Goal: Transaction & Acquisition: Purchase product/service

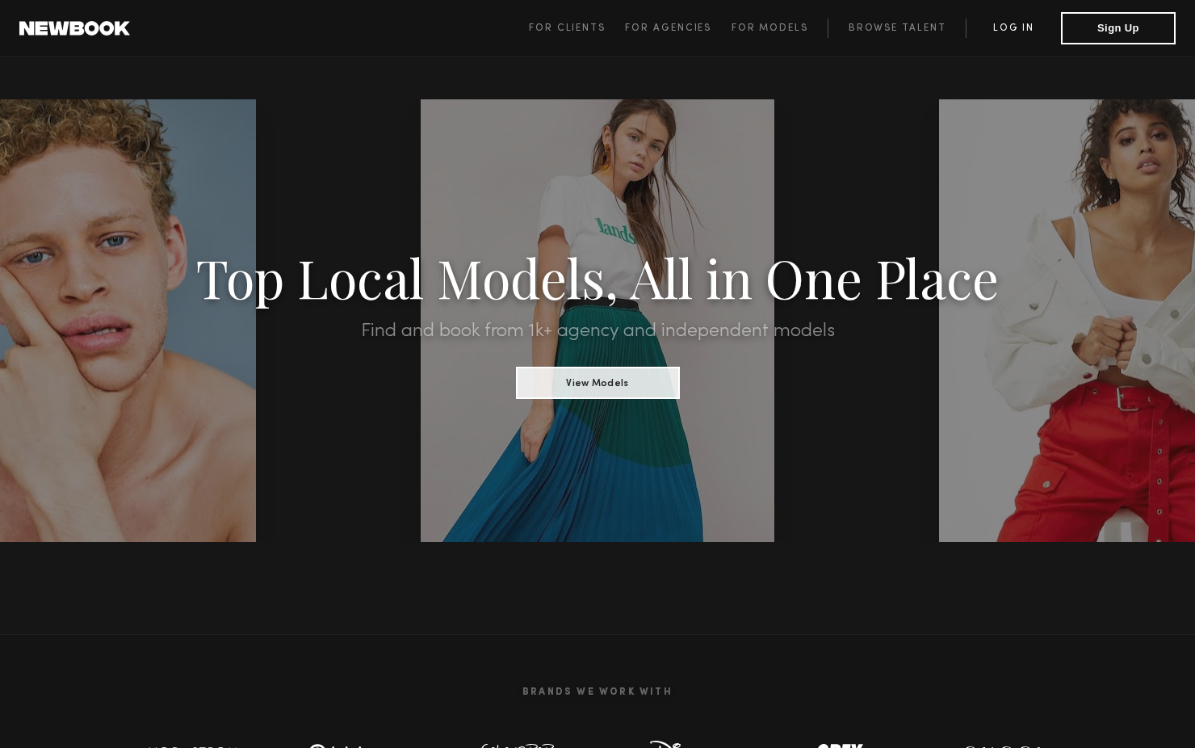
click at [1018, 32] on link "Log in" at bounding box center [1013, 28] width 95 height 19
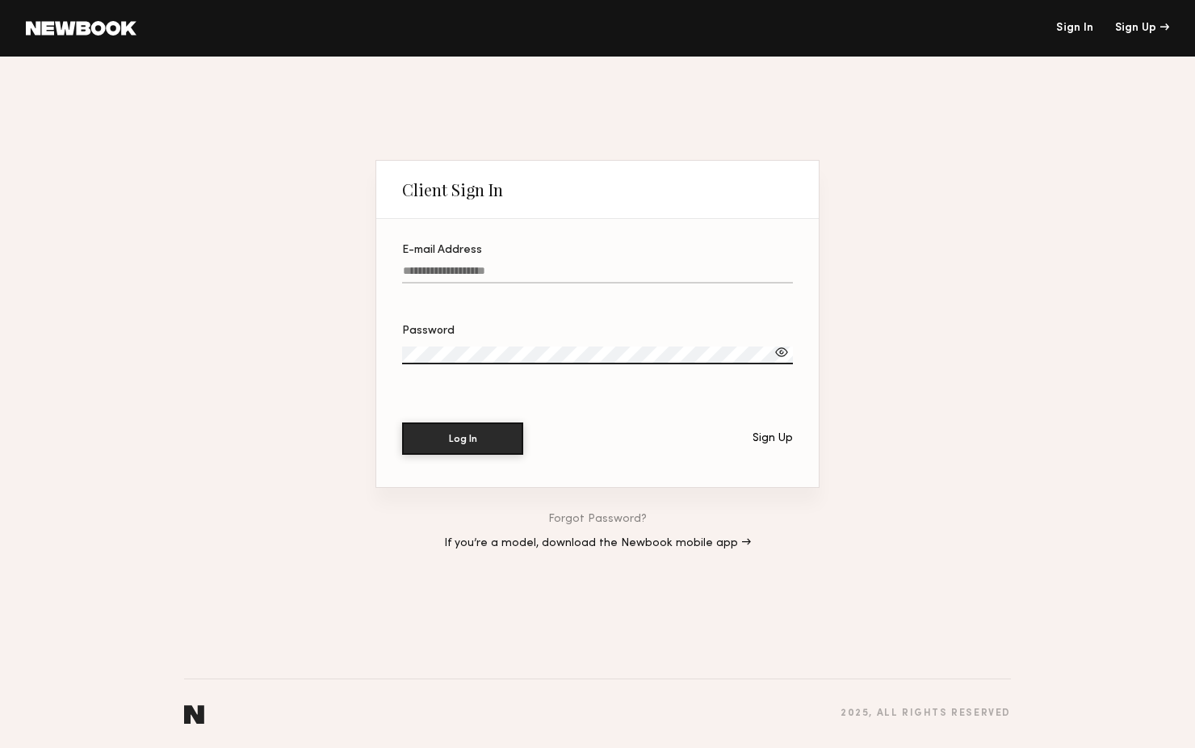
click at [550, 278] on input "E-mail Address" at bounding box center [597, 274] width 391 height 19
type input "**********"
click at [402, 422] on button "Log In" at bounding box center [462, 438] width 121 height 32
click at [783, 351] on div at bounding box center [781, 352] width 16 height 16
click at [463, 443] on button "Log In" at bounding box center [462, 437] width 121 height 32
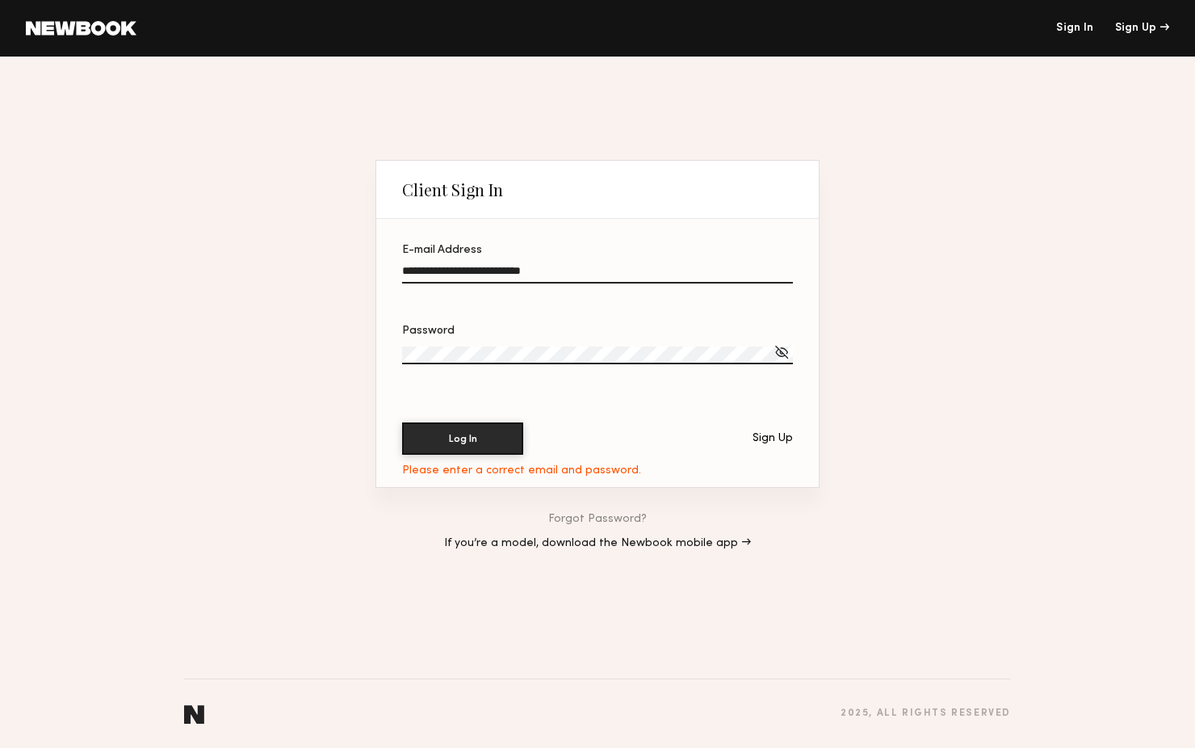
click at [465, 338] on label "Password" at bounding box center [597, 352] width 391 height 55
click at [484, 434] on button "Log In" at bounding box center [462, 437] width 121 height 32
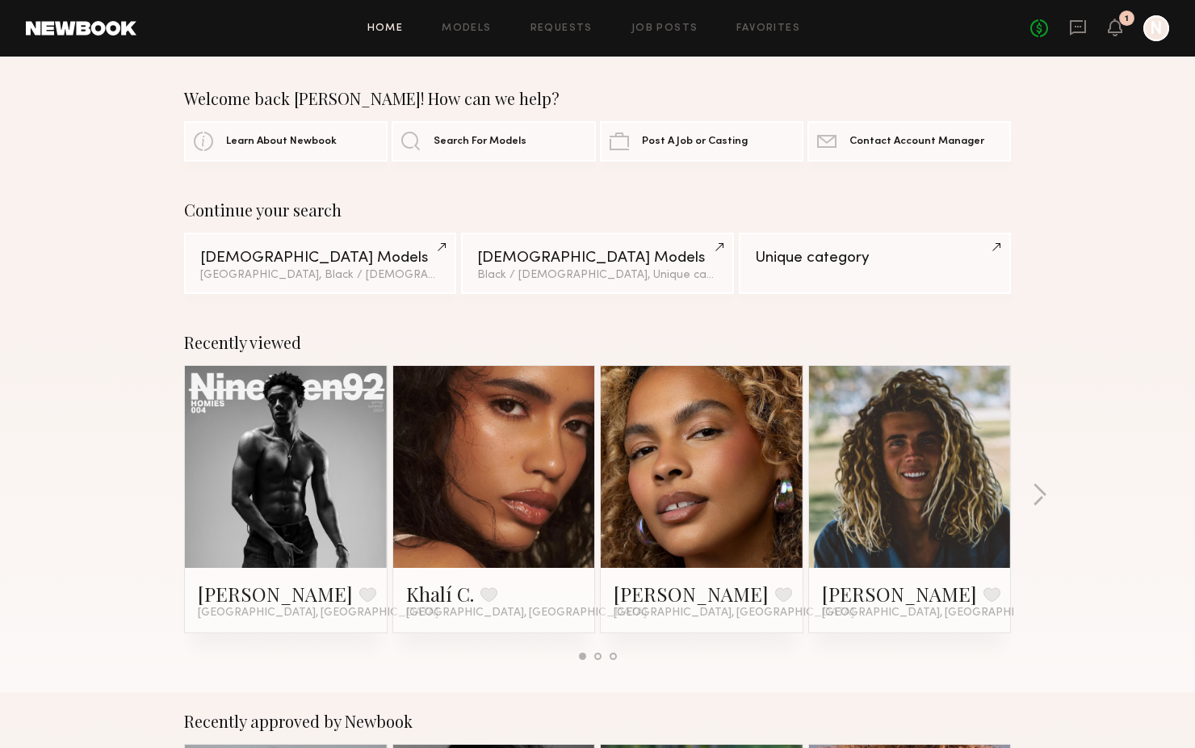
click at [505, 206] on div "Continue your search" at bounding box center [597, 209] width 827 height 19
click at [1045, 492] on button "button" at bounding box center [1039, 496] width 15 height 27
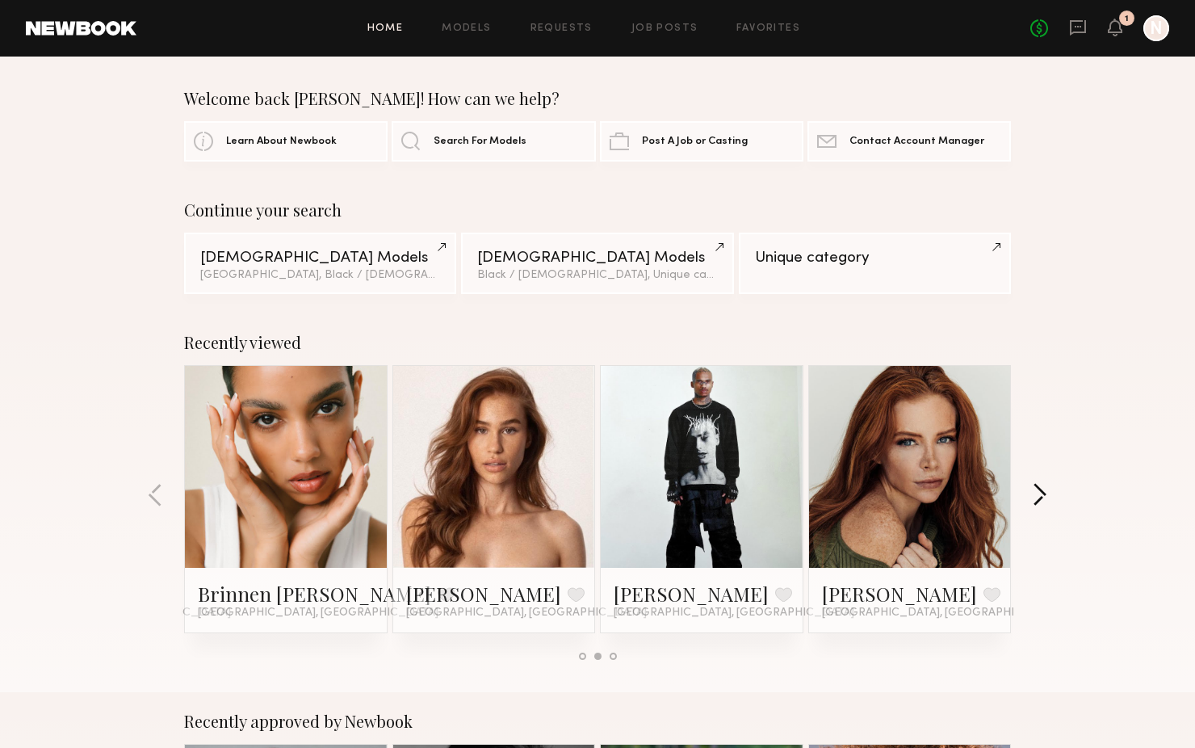
click at [1045, 492] on button "button" at bounding box center [1039, 496] width 15 height 27
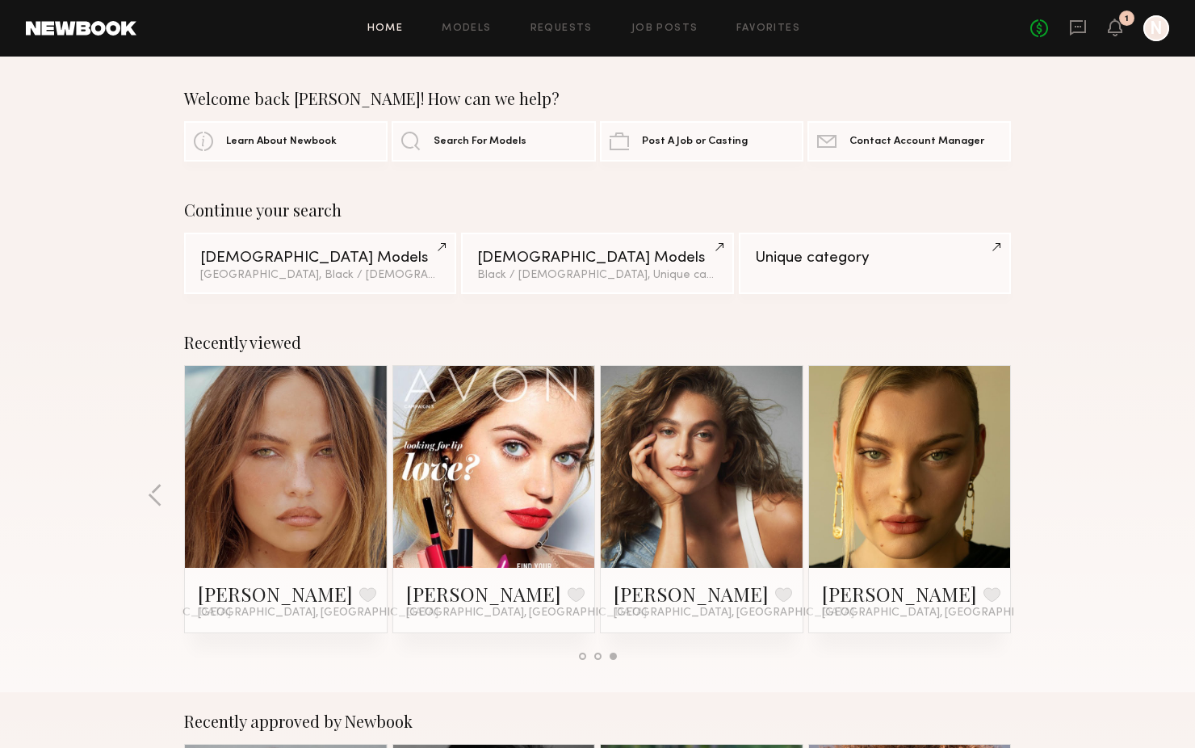
click at [1045, 492] on div "Recently viewed Devin C. Favorite Los Angeles, CA Khalí C. Favorite Los Angeles…" at bounding box center [597, 502] width 1195 height 379
click at [473, 27] on link "Models" at bounding box center [466, 28] width 49 height 10
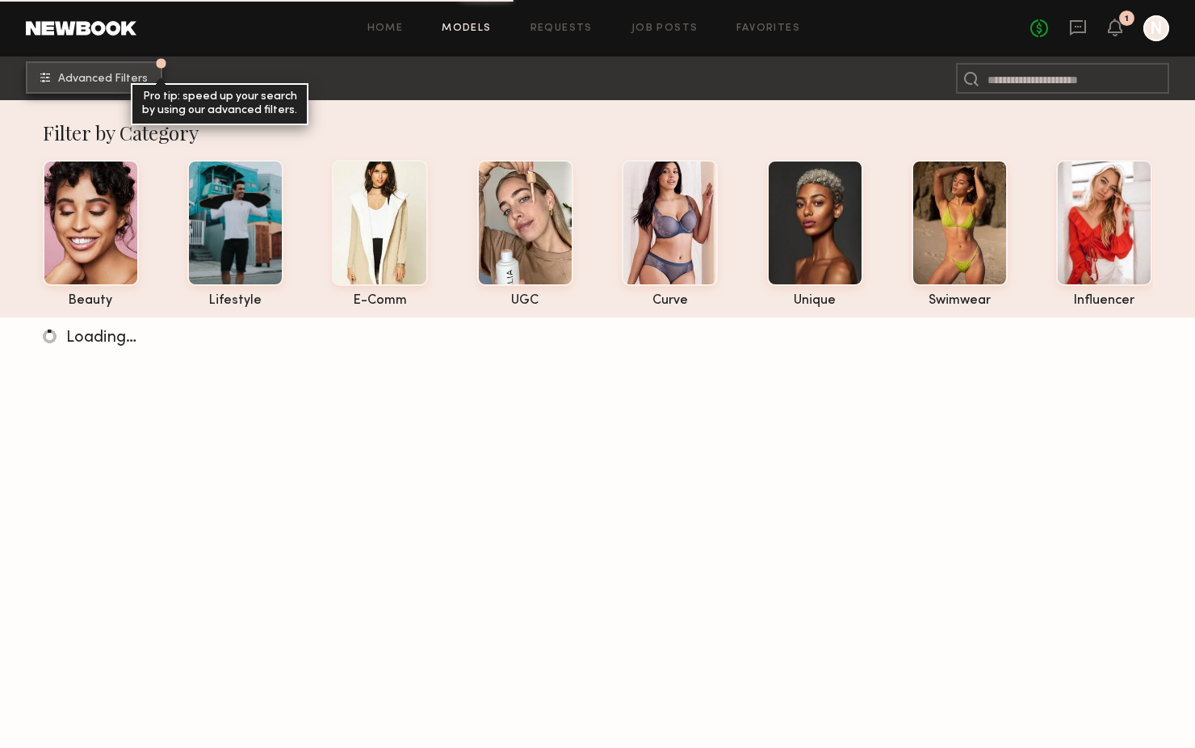
click at [119, 79] on span "Advanced Filters" at bounding box center [103, 78] width 90 height 11
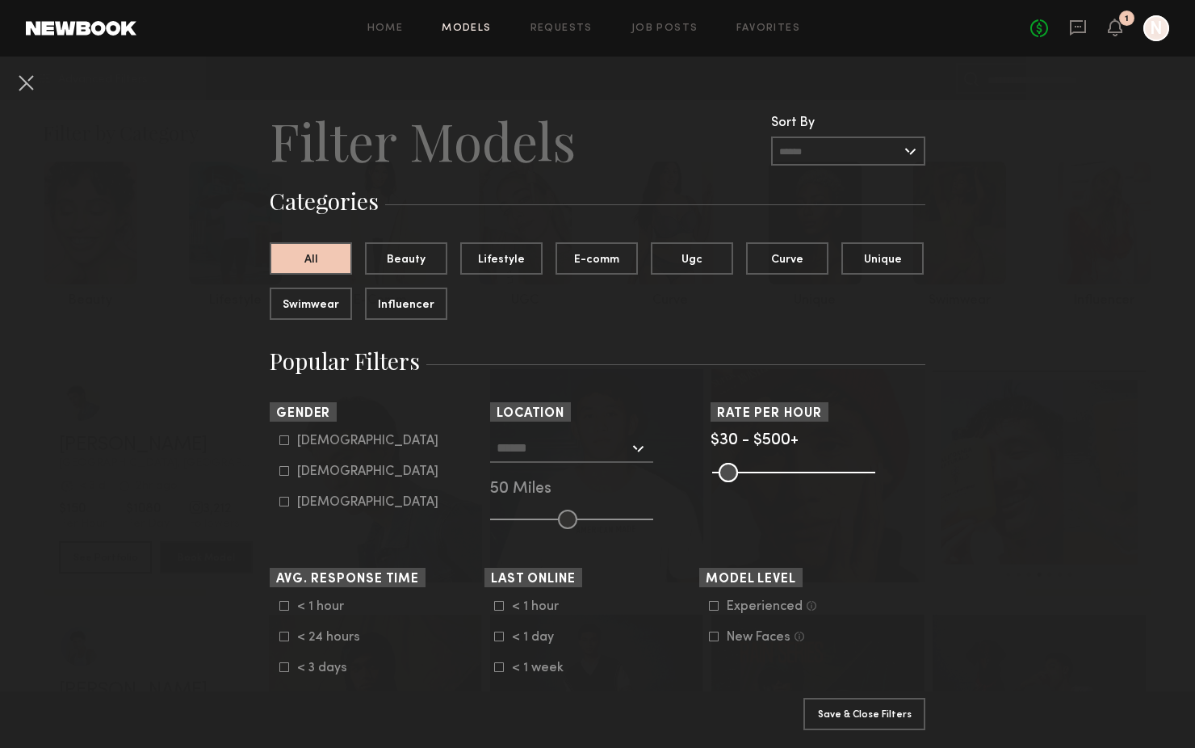
click at [283, 476] on icon at bounding box center [284, 471] width 9 height 9
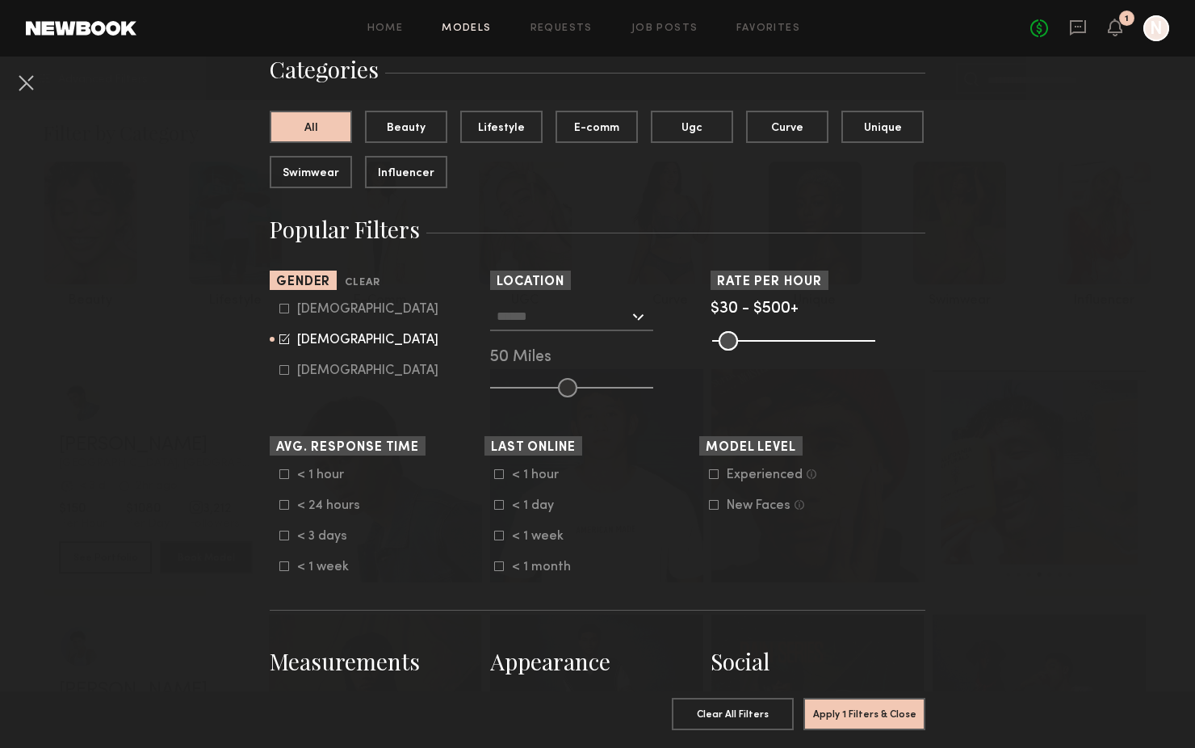
scroll to position [132, 0]
click at [279, 370] on icon at bounding box center [284, 369] width 10 height 10
click at [279, 367] on icon at bounding box center [284, 368] width 10 height 10
click at [287, 307] on icon at bounding box center [284, 308] width 10 height 10
type input "**"
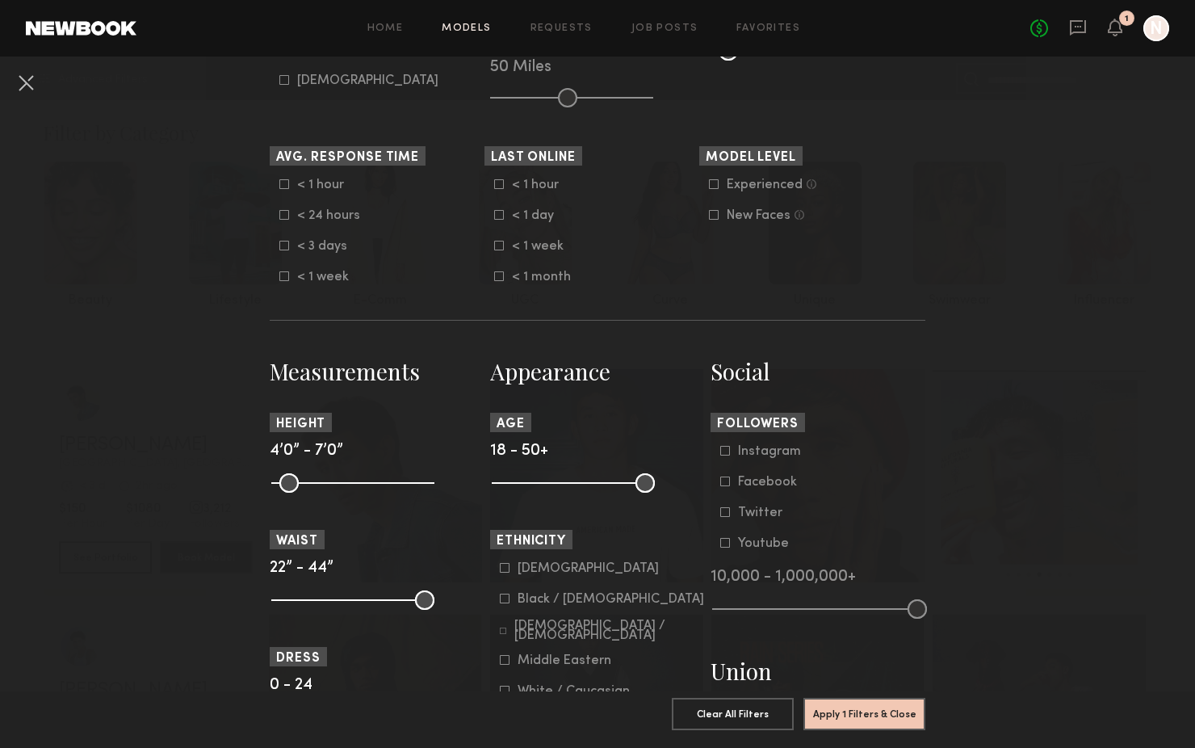
scroll to position [434, 0]
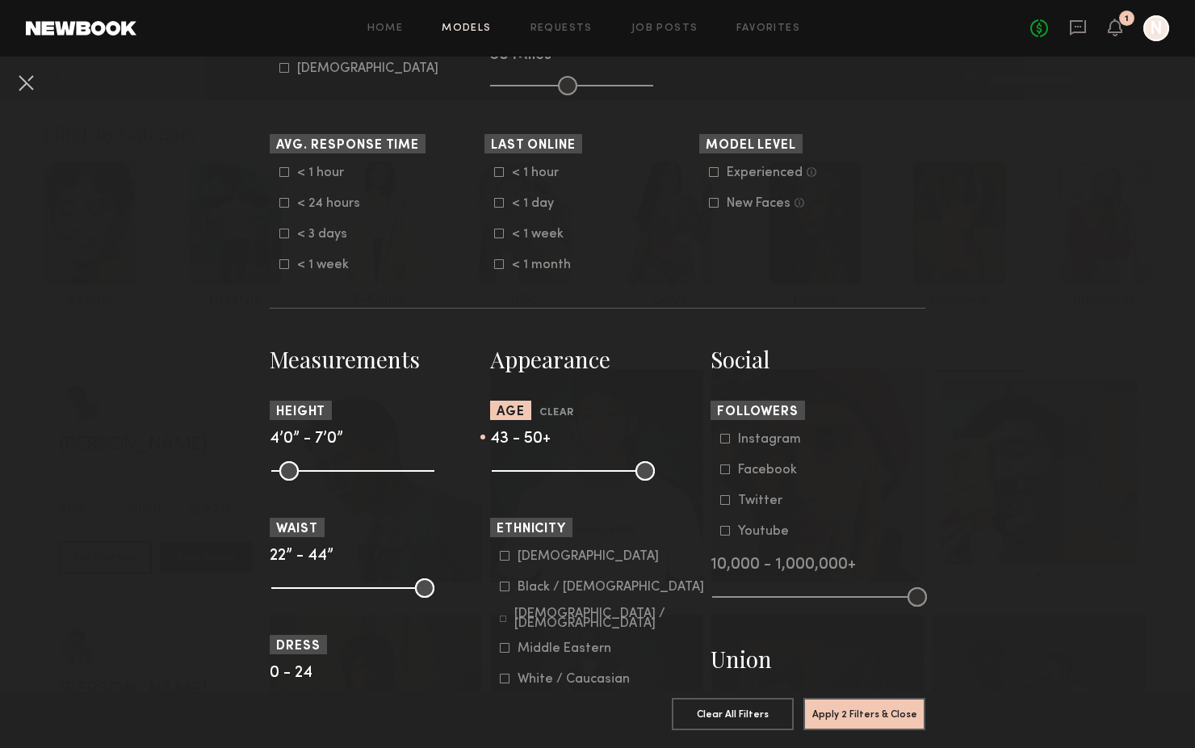
drag, startPoint x: 505, startPoint y: 468, endPoint x: 613, endPoint y: 467, distance: 107.4
click at [613, 467] on input "range" at bounding box center [573, 470] width 163 height 19
drag, startPoint x: 613, startPoint y: 467, endPoint x: 622, endPoint y: 467, distance: 9.7
type input "**"
click at [622, 467] on input "range" at bounding box center [573, 470] width 163 height 19
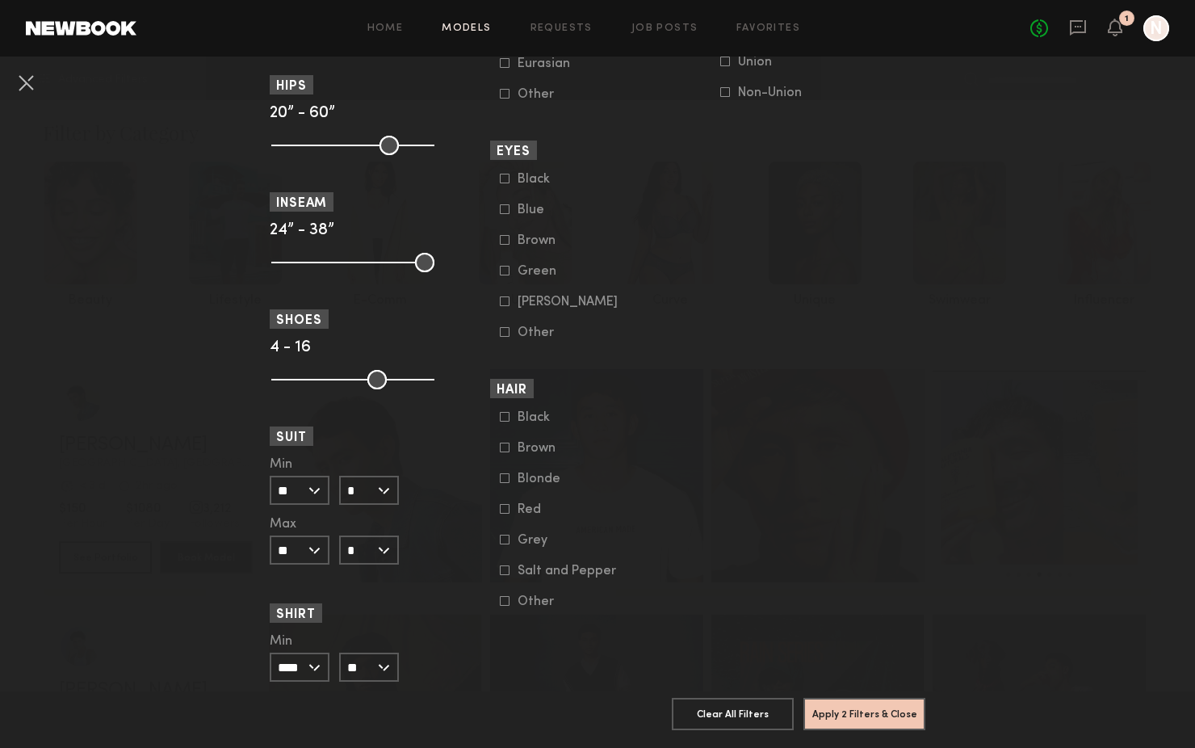
scroll to position [1363, 0]
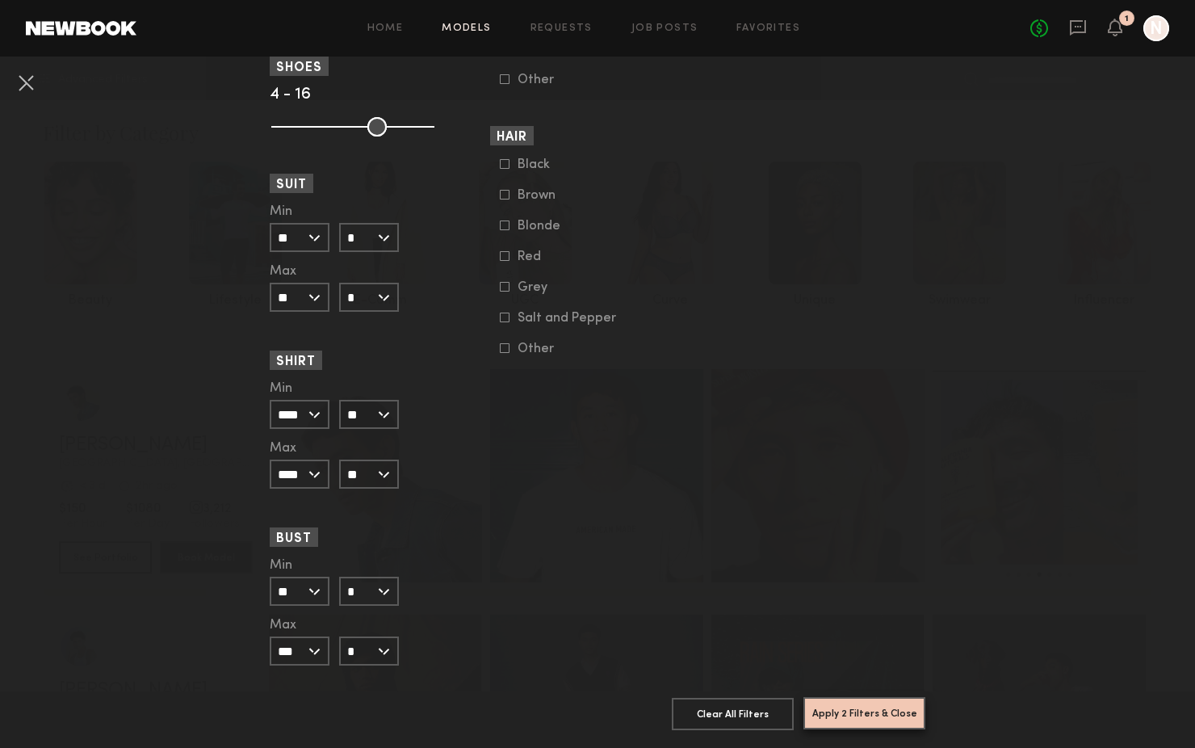
click at [862, 711] on button "Apply 2 Filters & Close" at bounding box center [864, 713] width 122 height 32
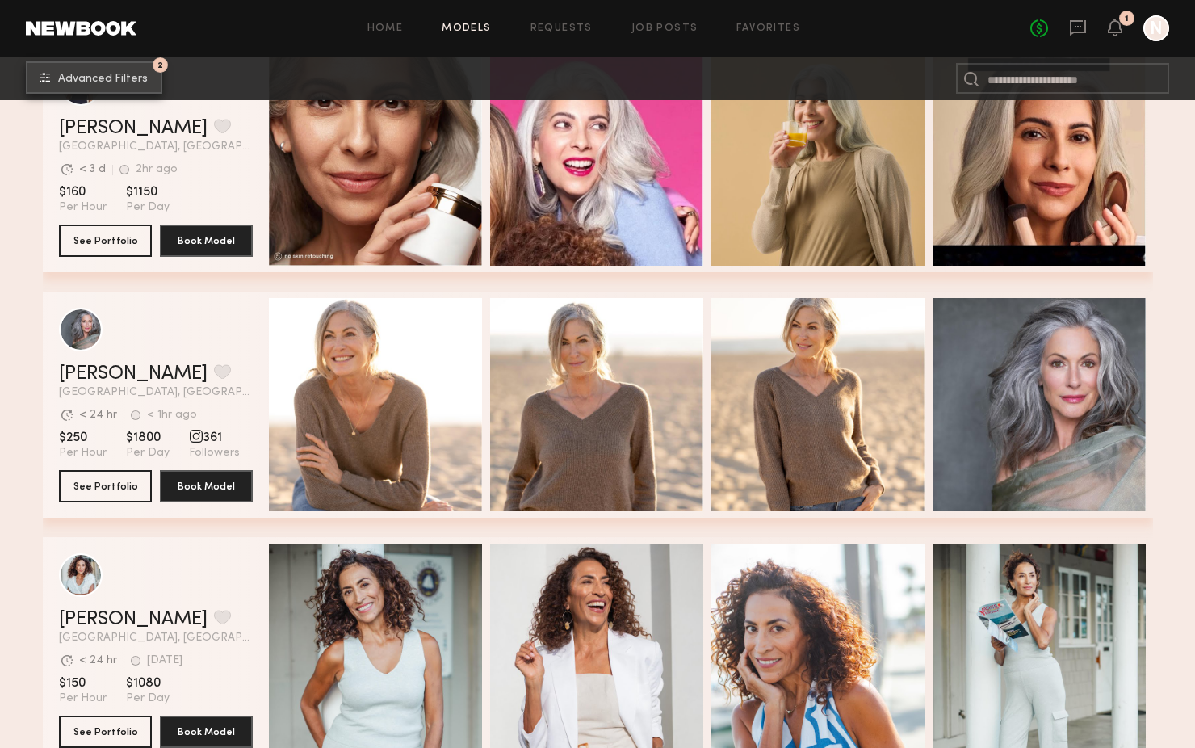
scroll to position [1336, 0]
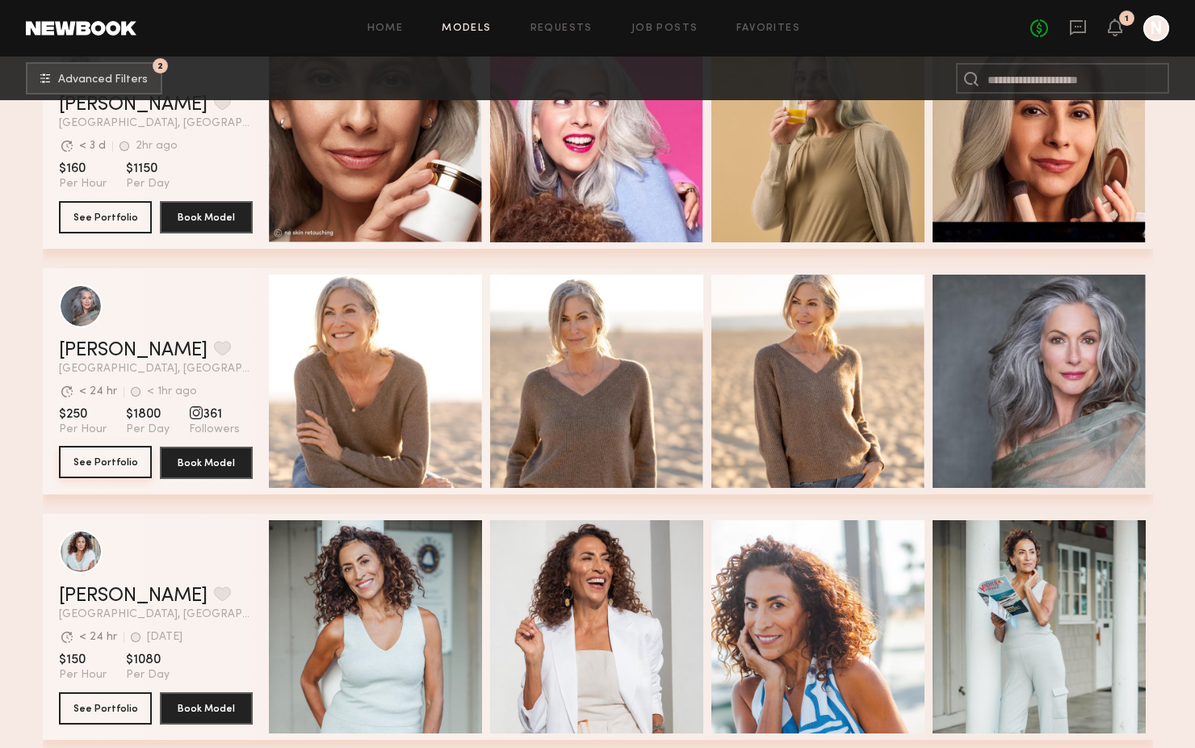
click at [115, 458] on button "See Portfolio" at bounding box center [105, 462] width 93 height 32
click at [134, 696] on button "See Portfolio" at bounding box center [105, 707] width 93 height 32
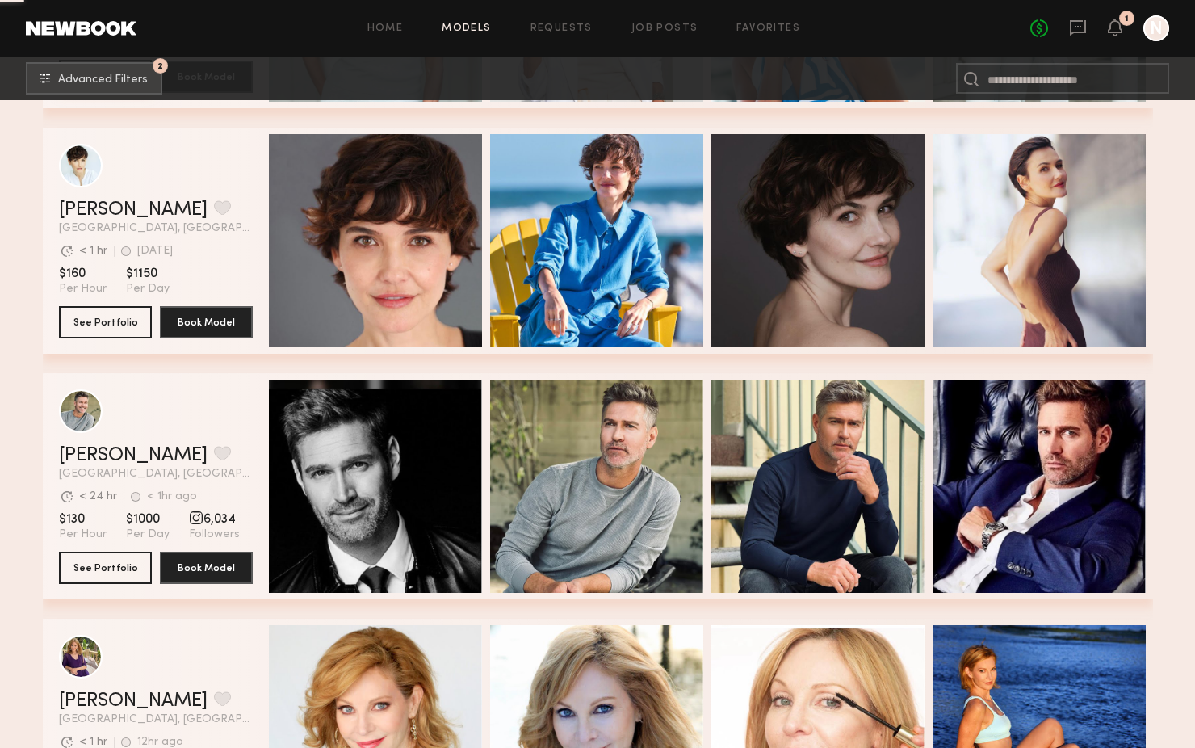
scroll to position [2093, 0]
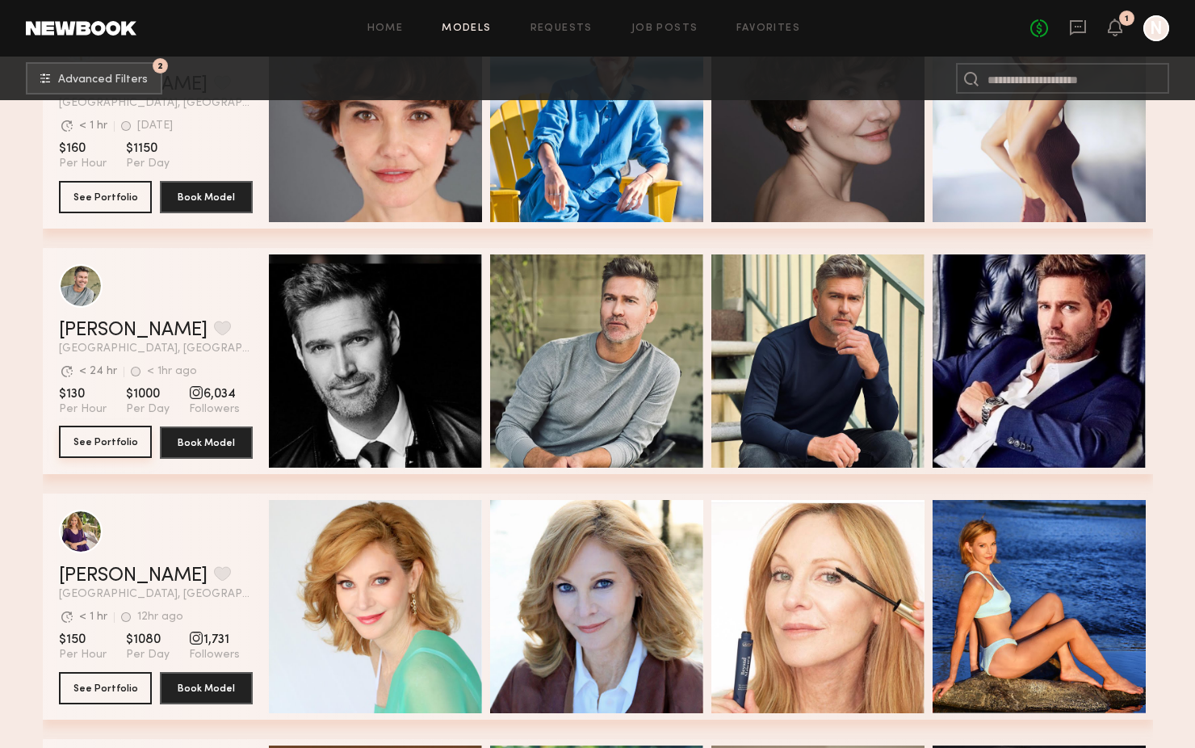
click at [115, 437] on button "See Portfolio" at bounding box center [105, 441] width 93 height 32
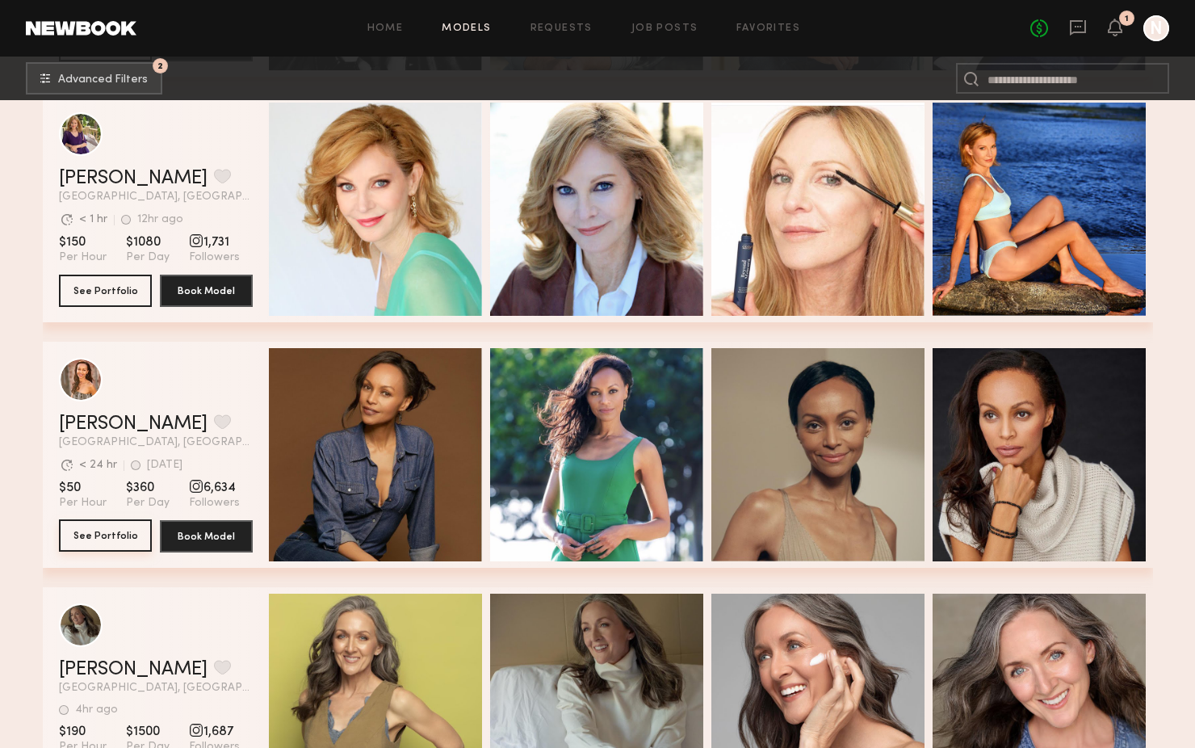
click at [104, 542] on button "See Portfolio" at bounding box center [105, 535] width 93 height 32
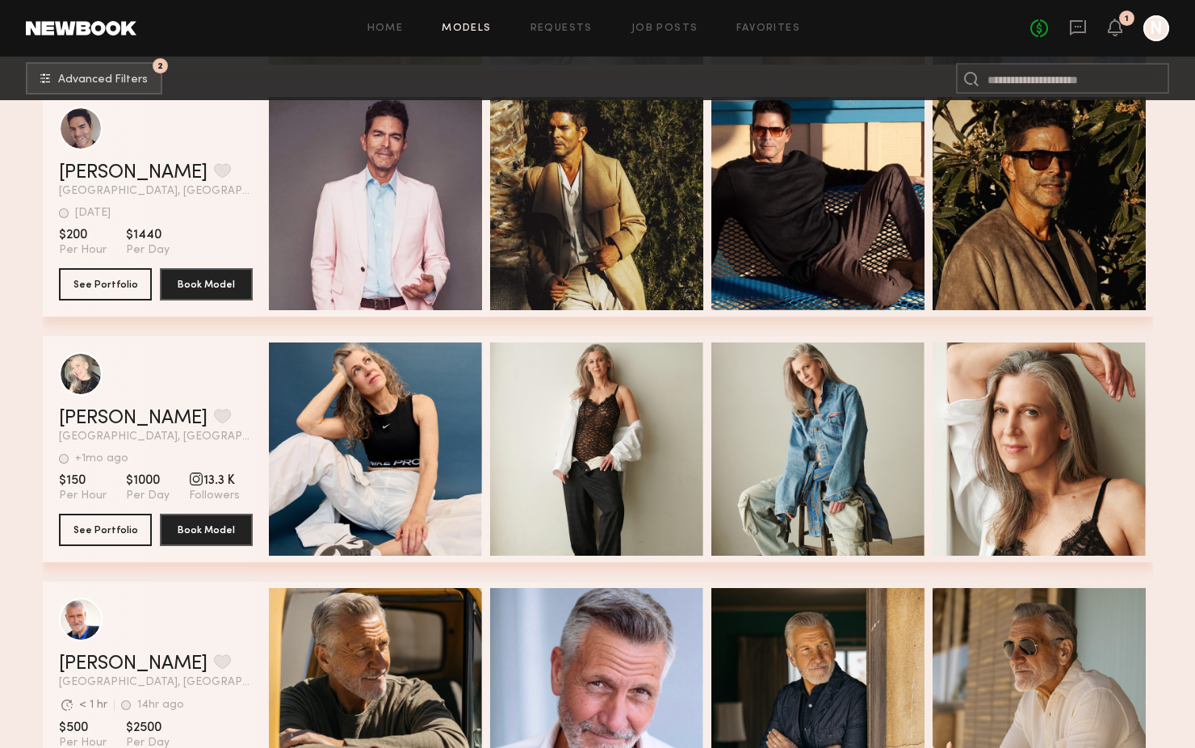
scroll to position [3234, 0]
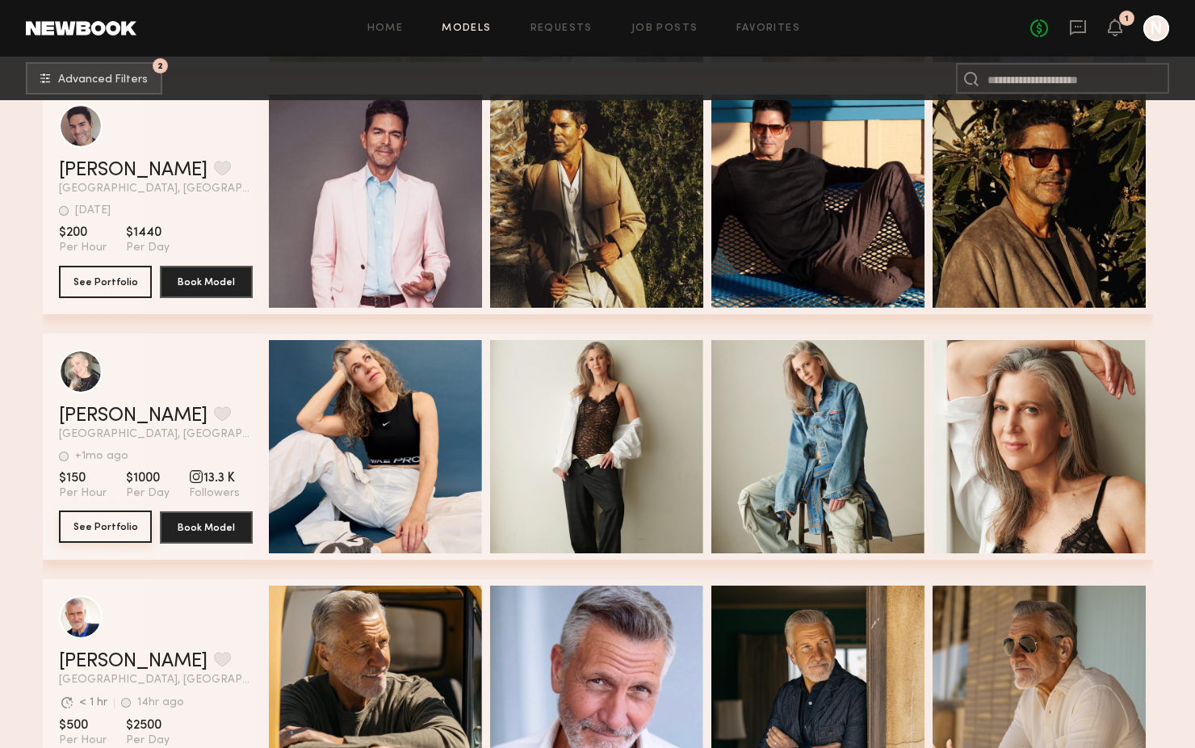
click at [107, 527] on button "See Portfolio" at bounding box center [105, 526] width 93 height 32
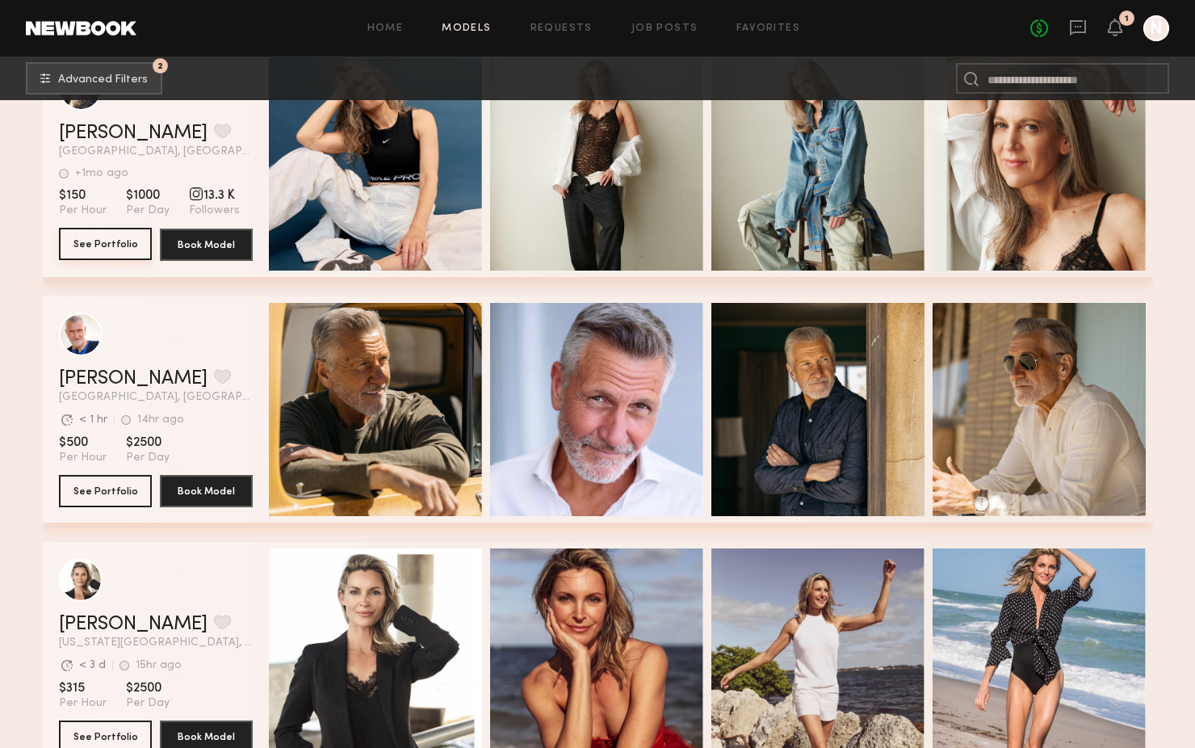
scroll to position [3541, 0]
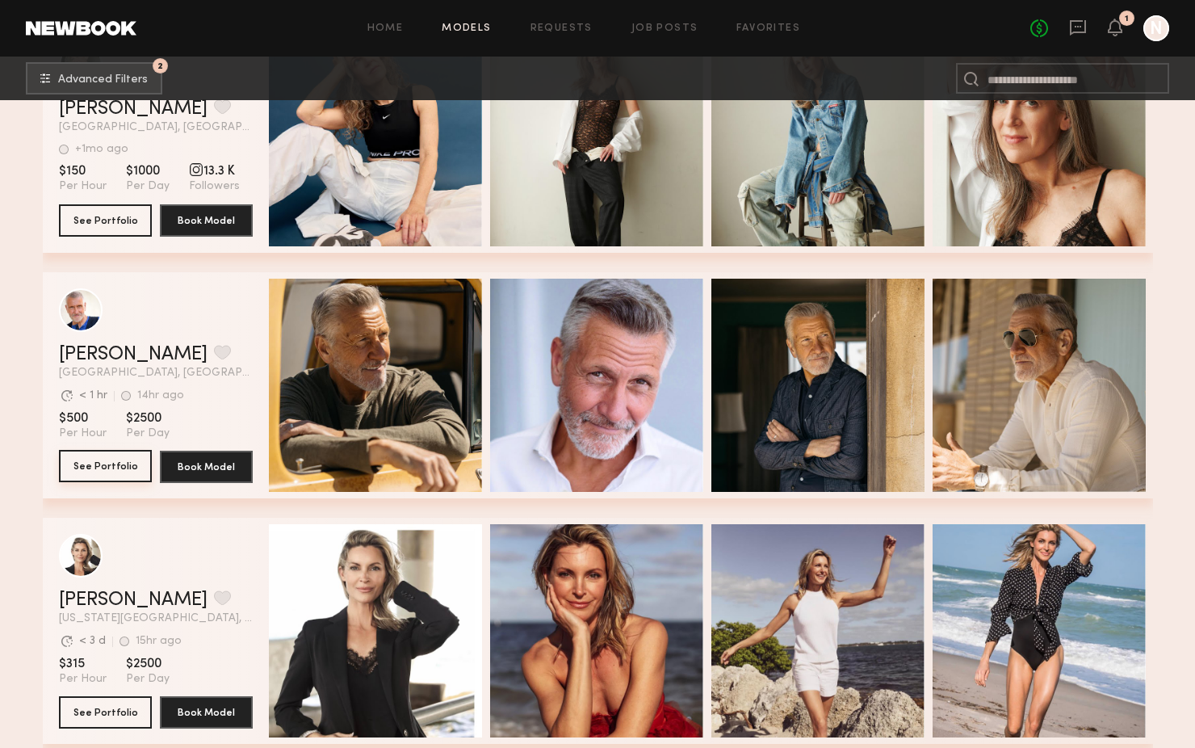
click at [108, 474] on button "See Portfolio" at bounding box center [105, 466] width 93 height 32
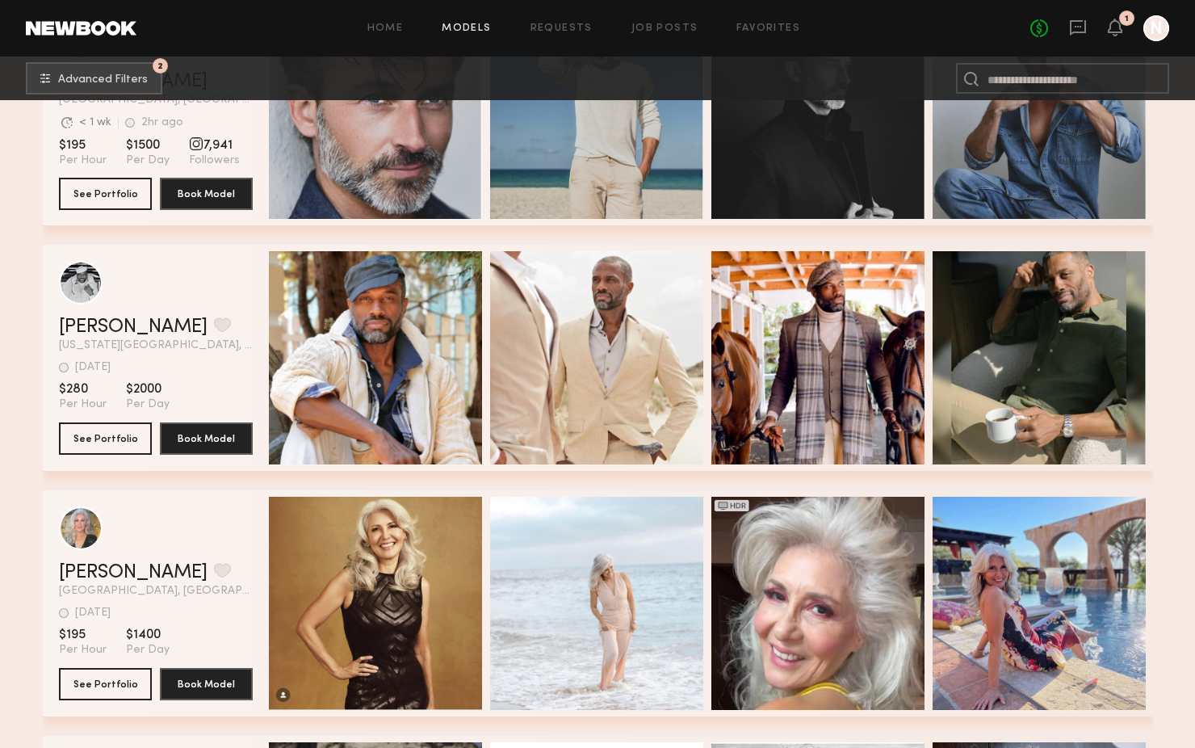
scroll to position [6952, 0]
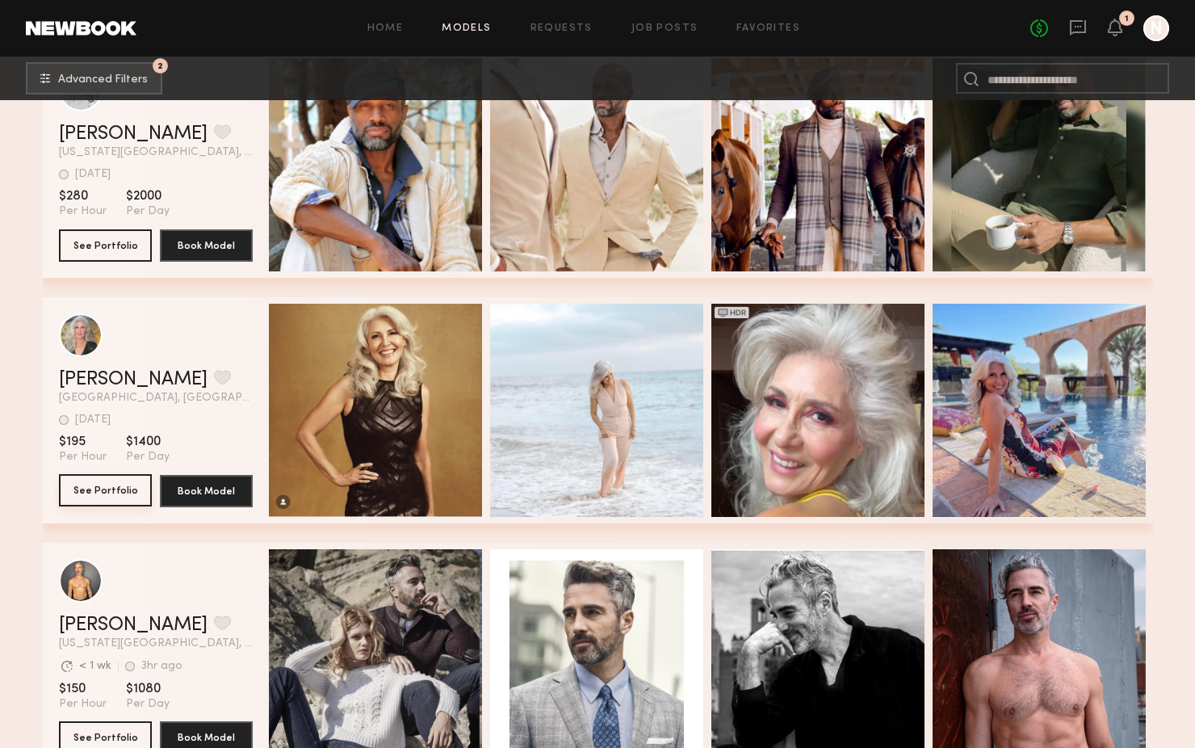
click at [129, 491] on button "See Portfolio" at bounding box center [105, 490] width 93 height 32
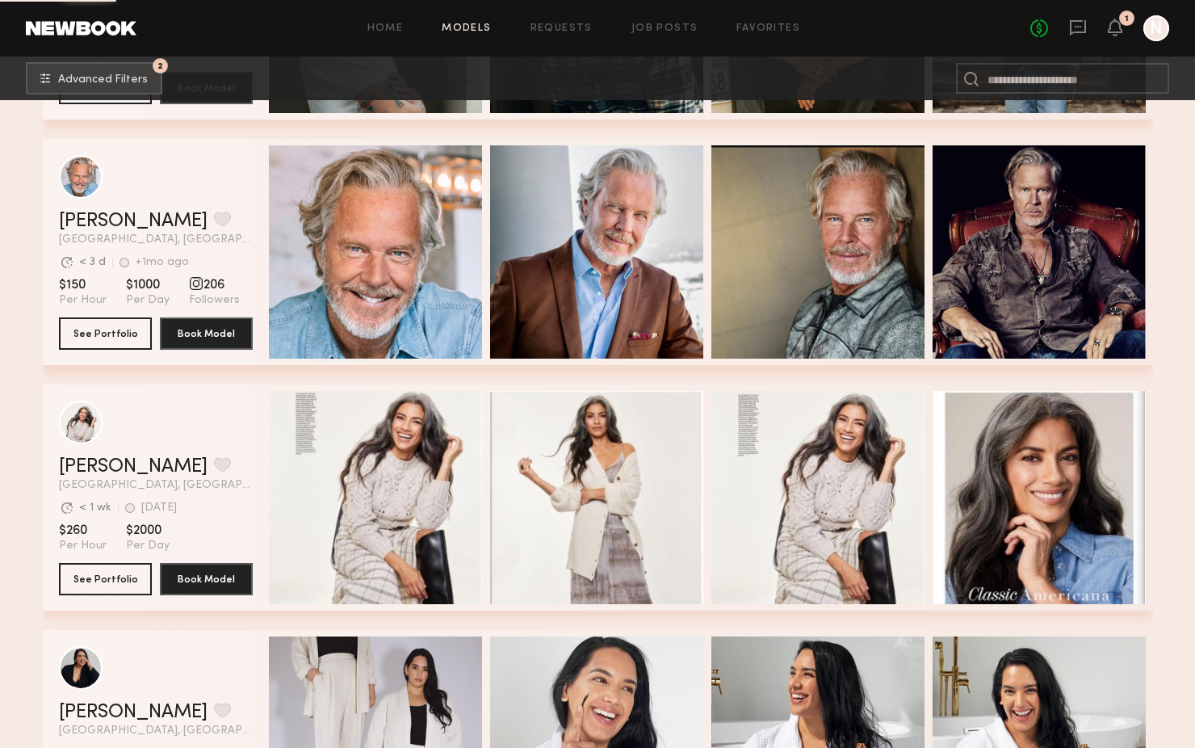
scroll to position [7539, 0]
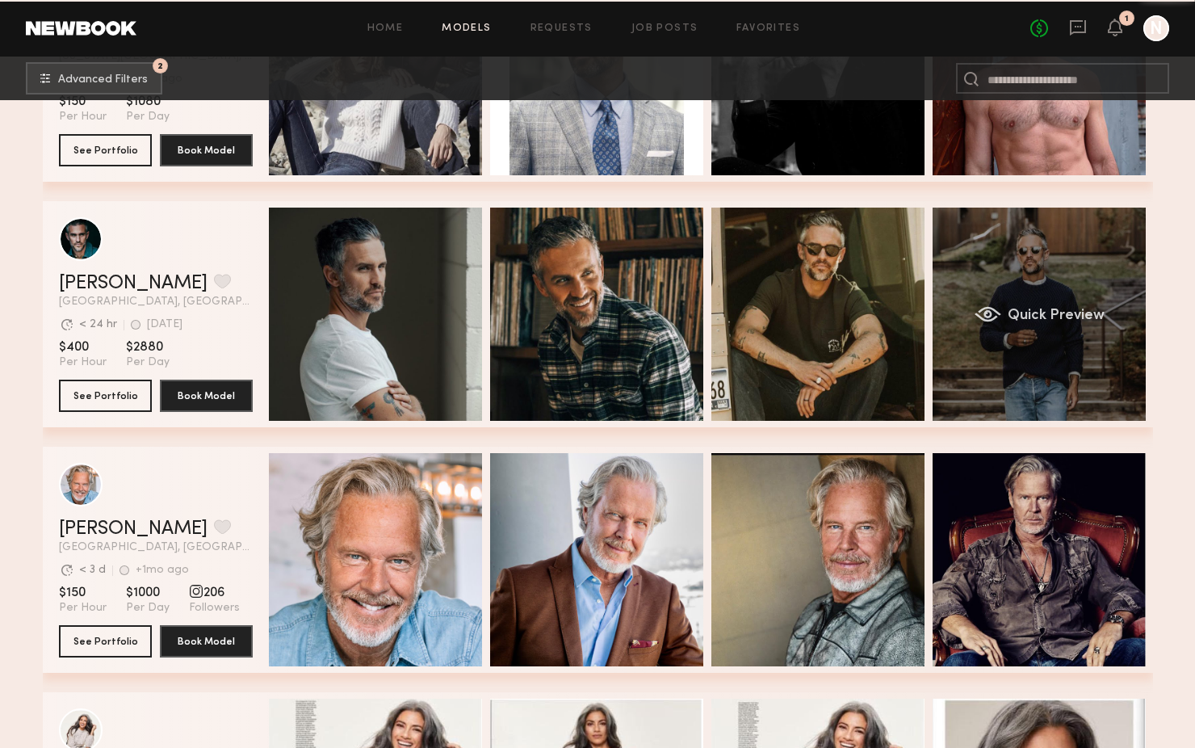
click at [1059, 362] on div "Quick Preview" at bounding box center [1038, 313] width 213 height 213
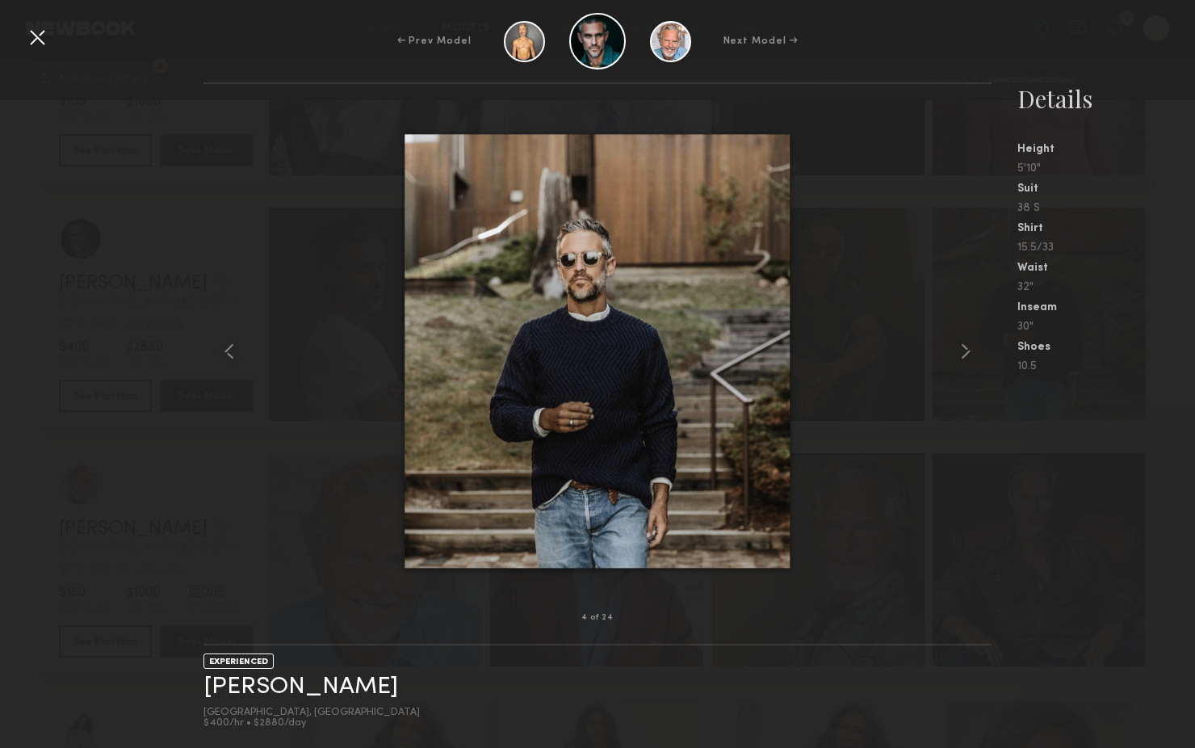
click at [42, 43] on div at bounding box center [37, 37] width 26 height 26
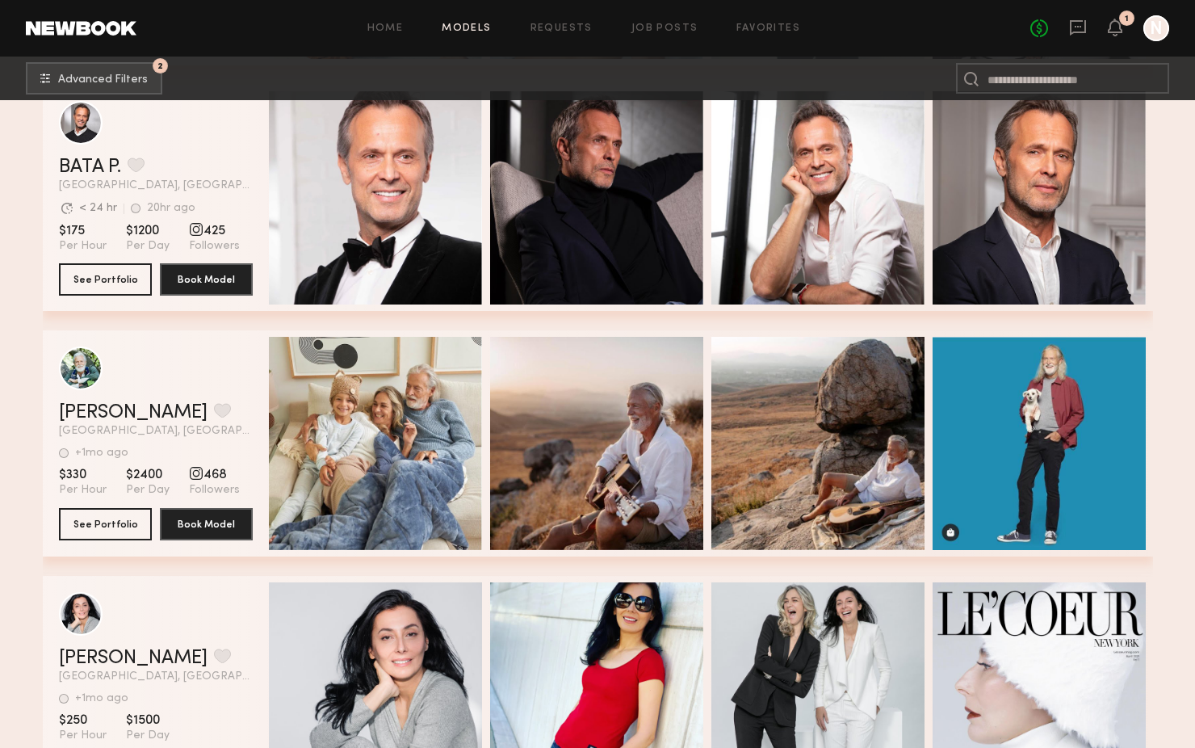
scroll to position [9374, 0]
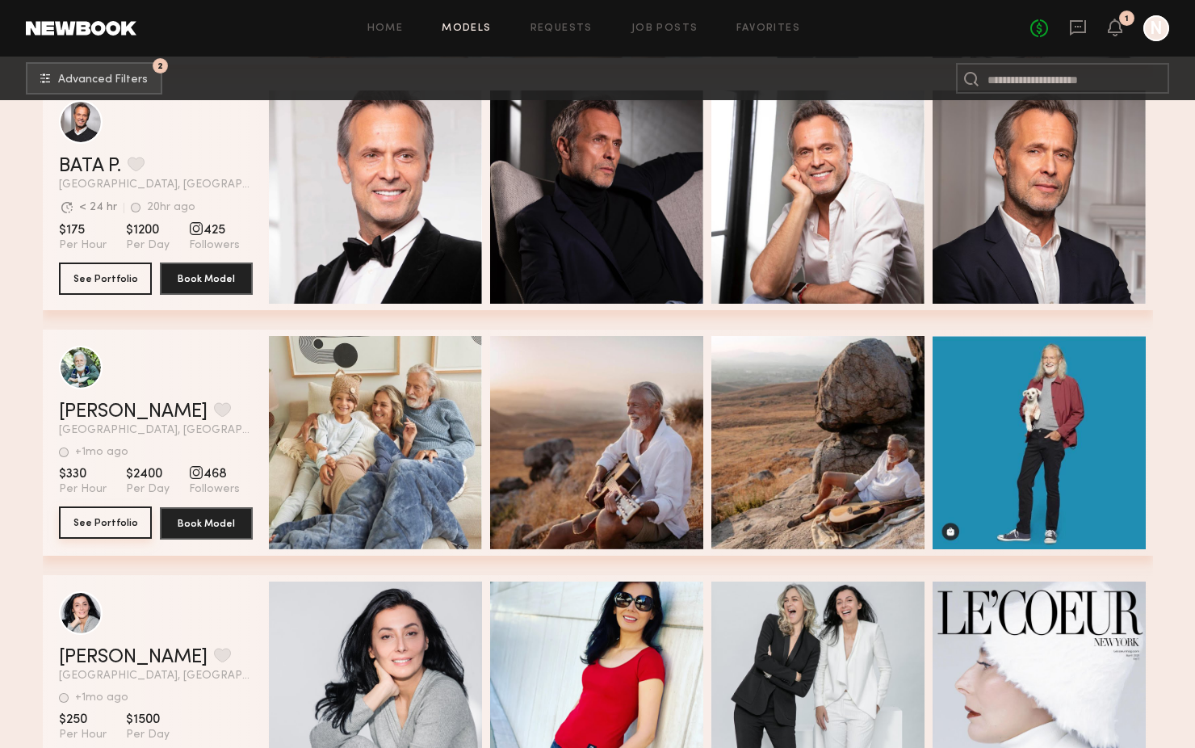
click at [119, 527] on button "See Portfolio" at bounding box center [105, 522] width 93 height 32
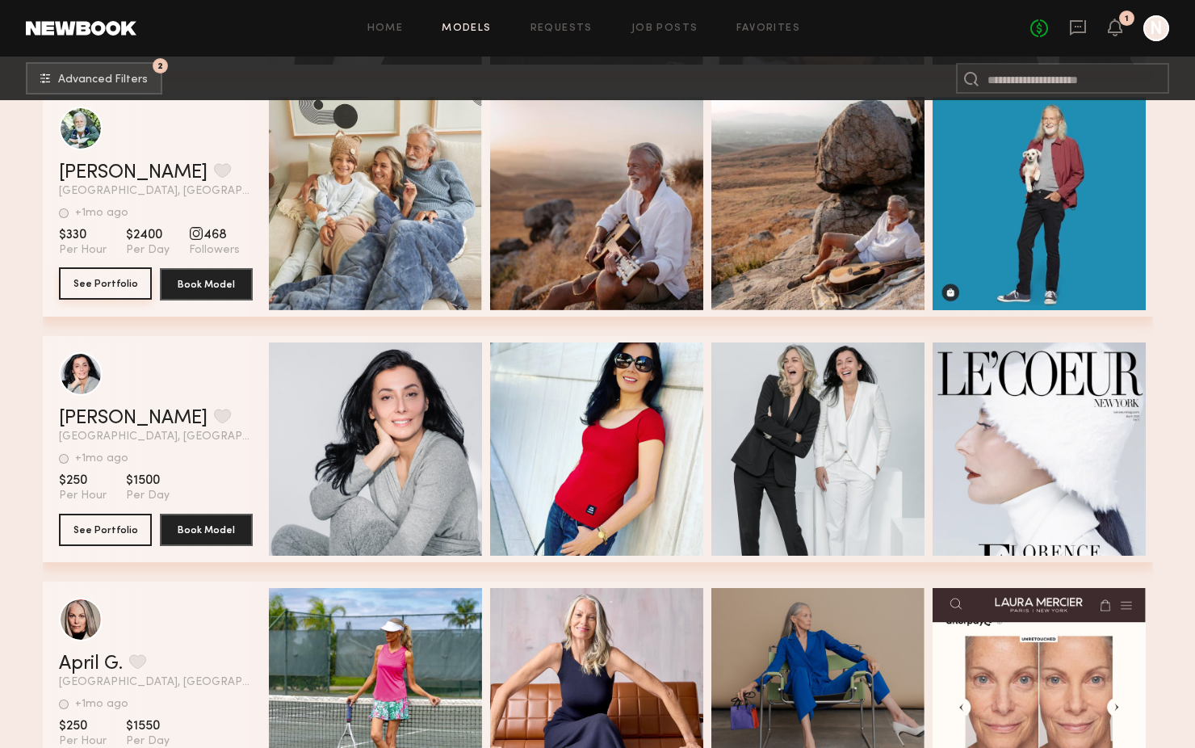
scroll to position [9482, 0]
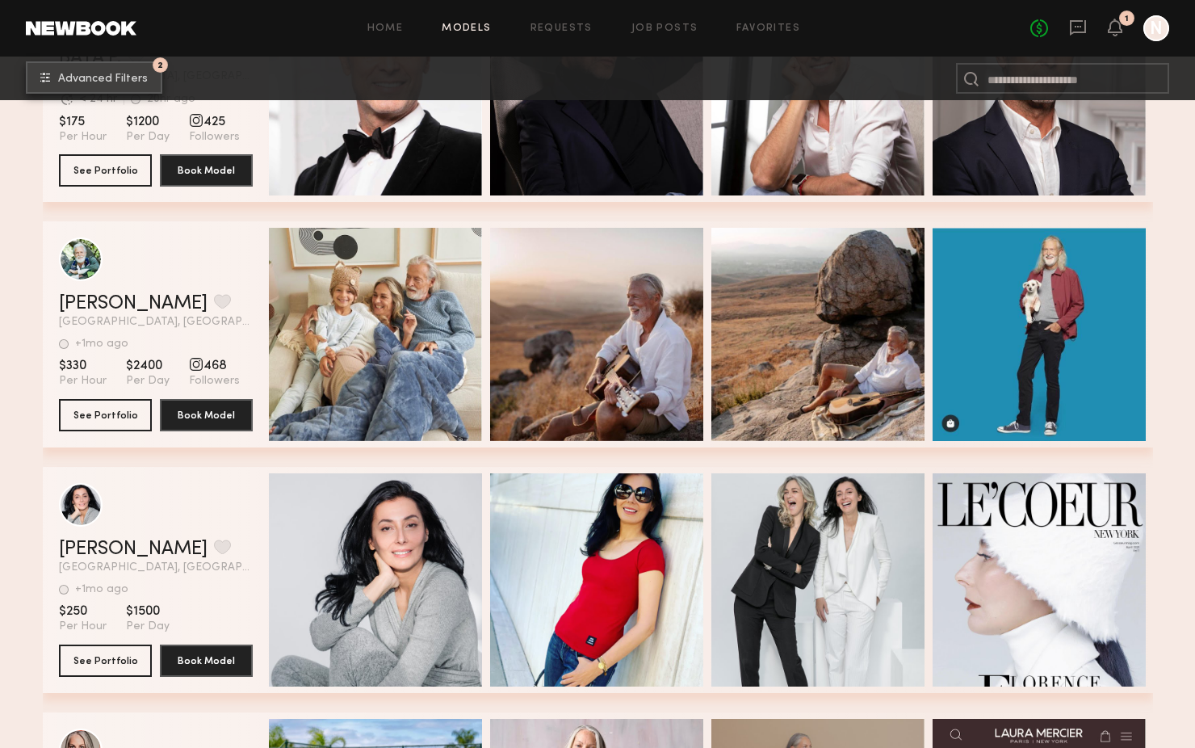
click at [111, 83] on span "Advanced Filters" at bounding box center [103, 78] width 90 height 11
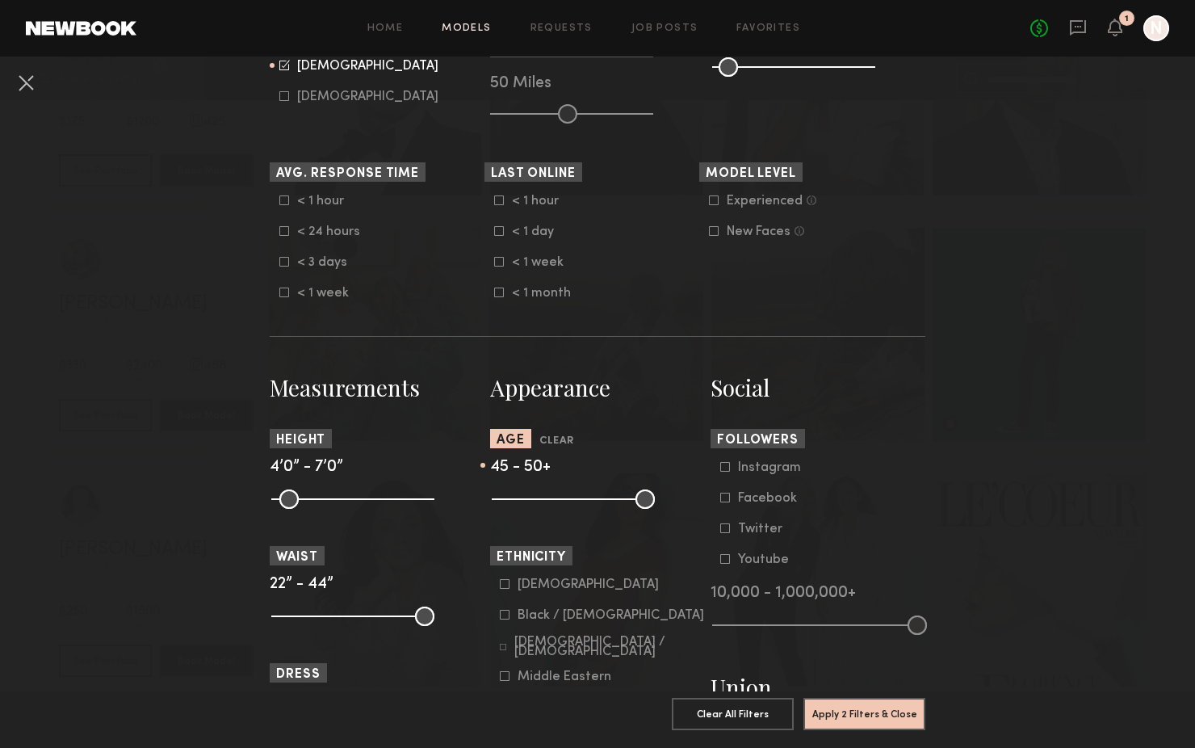
scroll to position [0, 0]
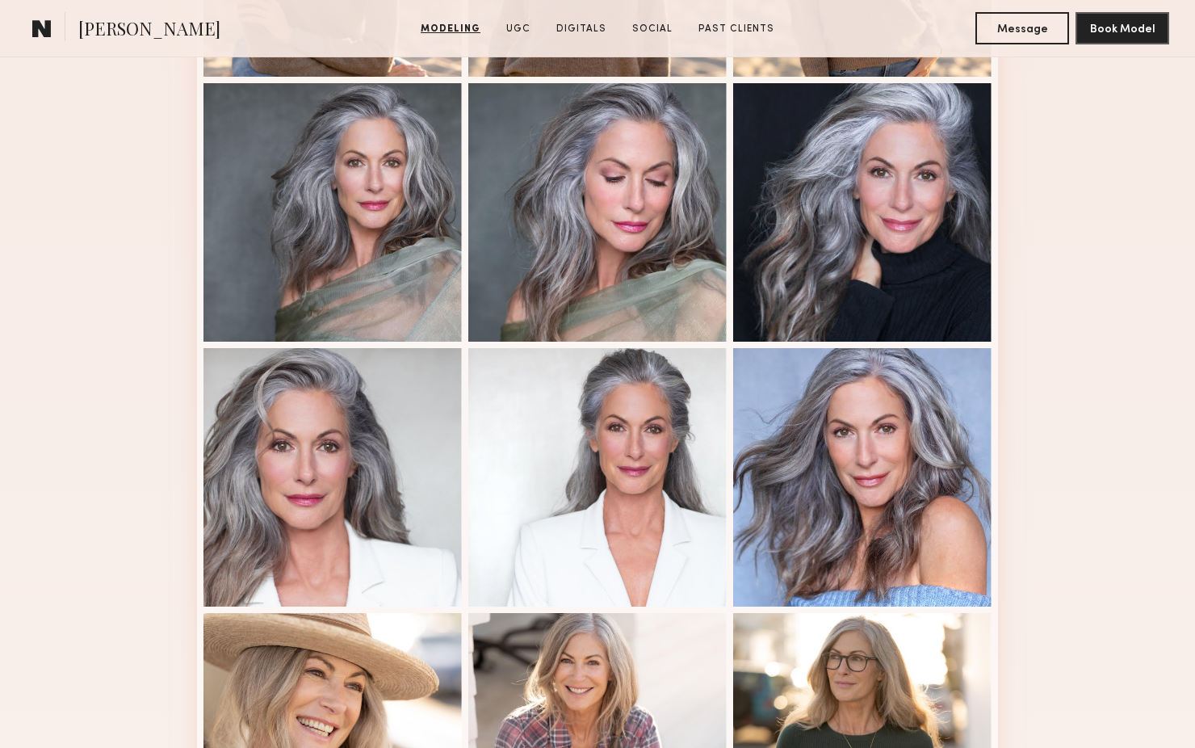
scroll to position [422, 0]
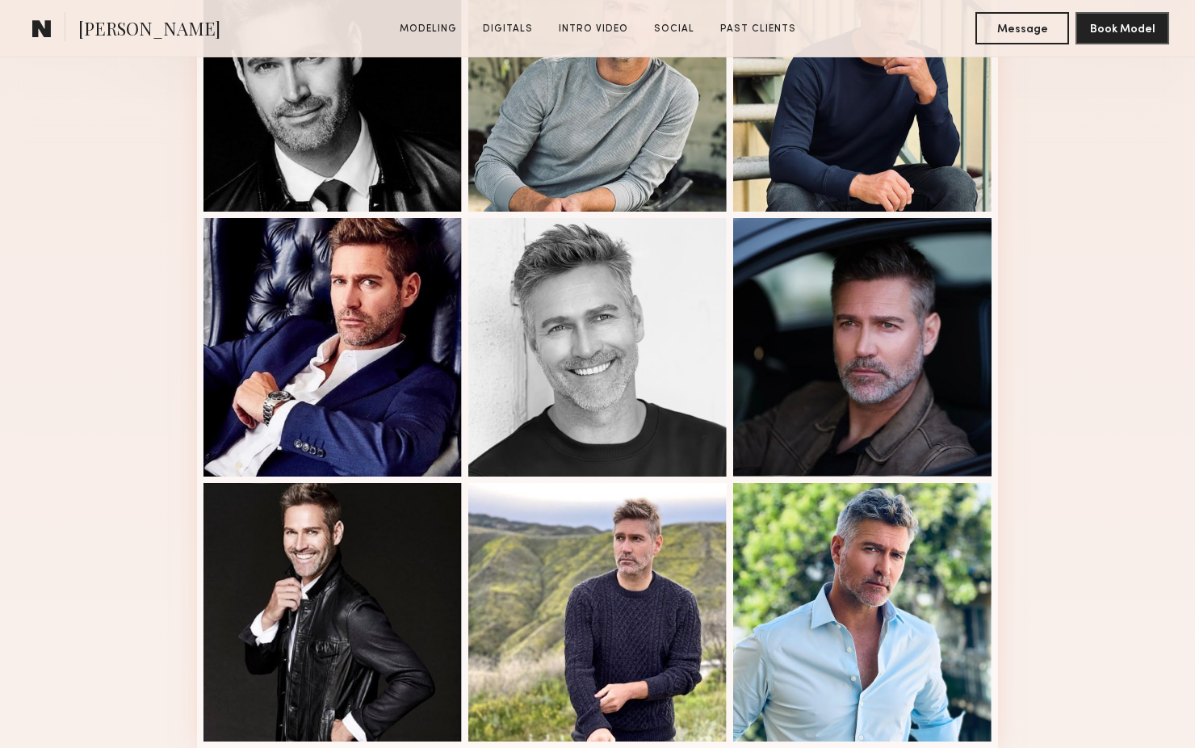
scroll to position [1007, 0]
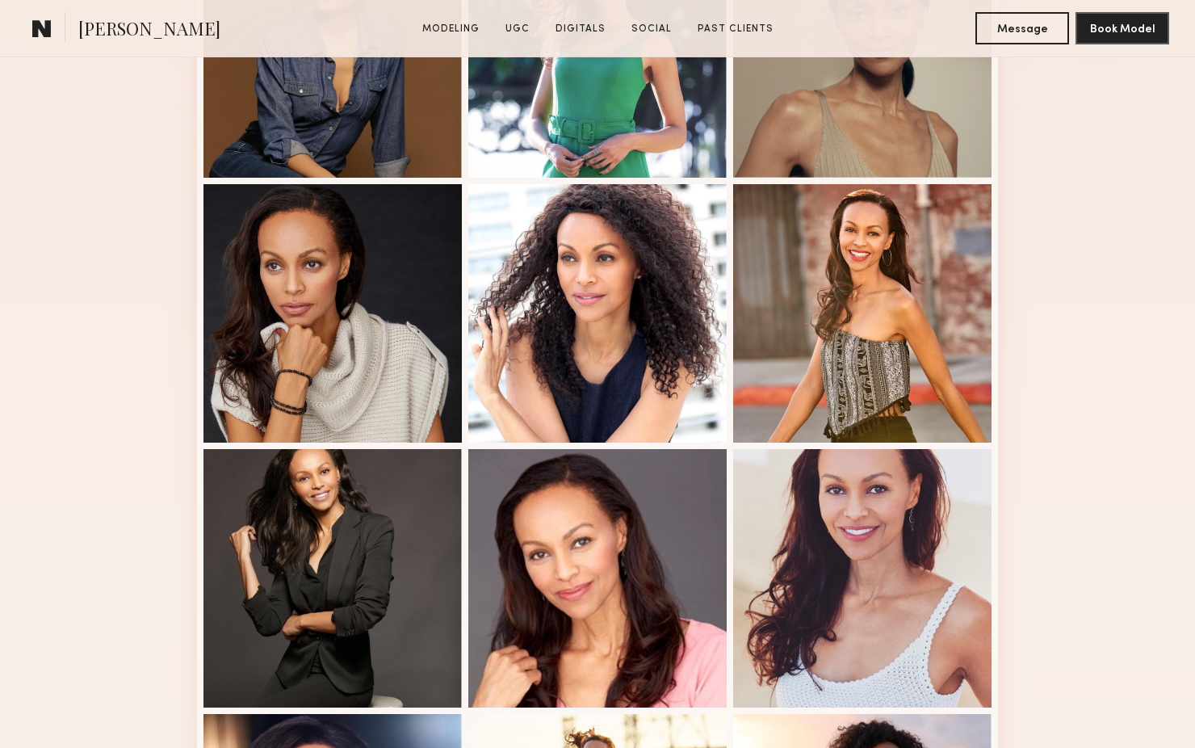
scroll to position [707, 0]
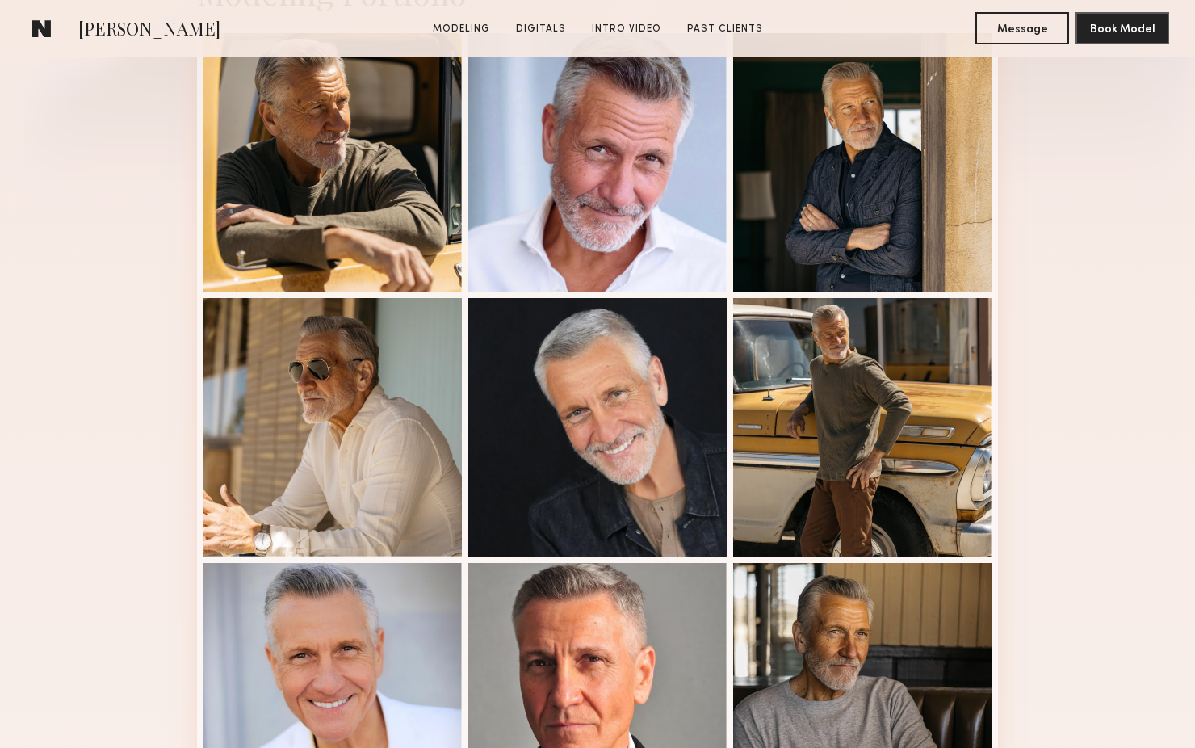
scroll to position [633, 0]
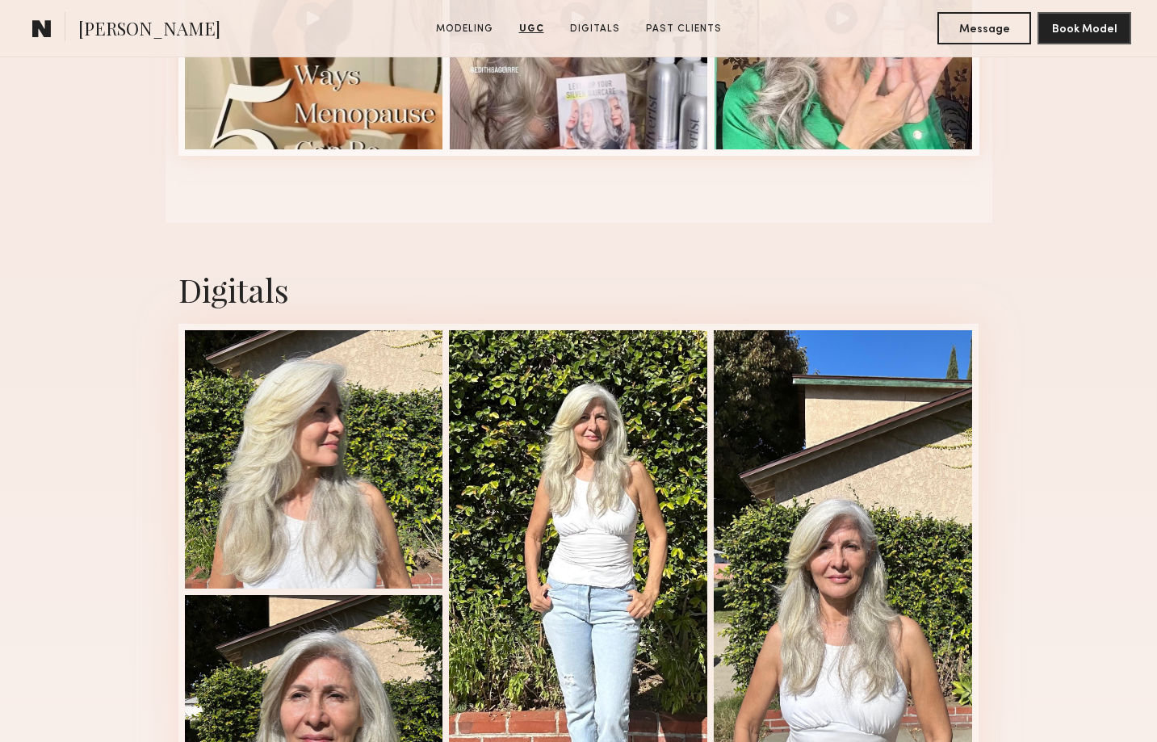
scroll to position [1939, 0]
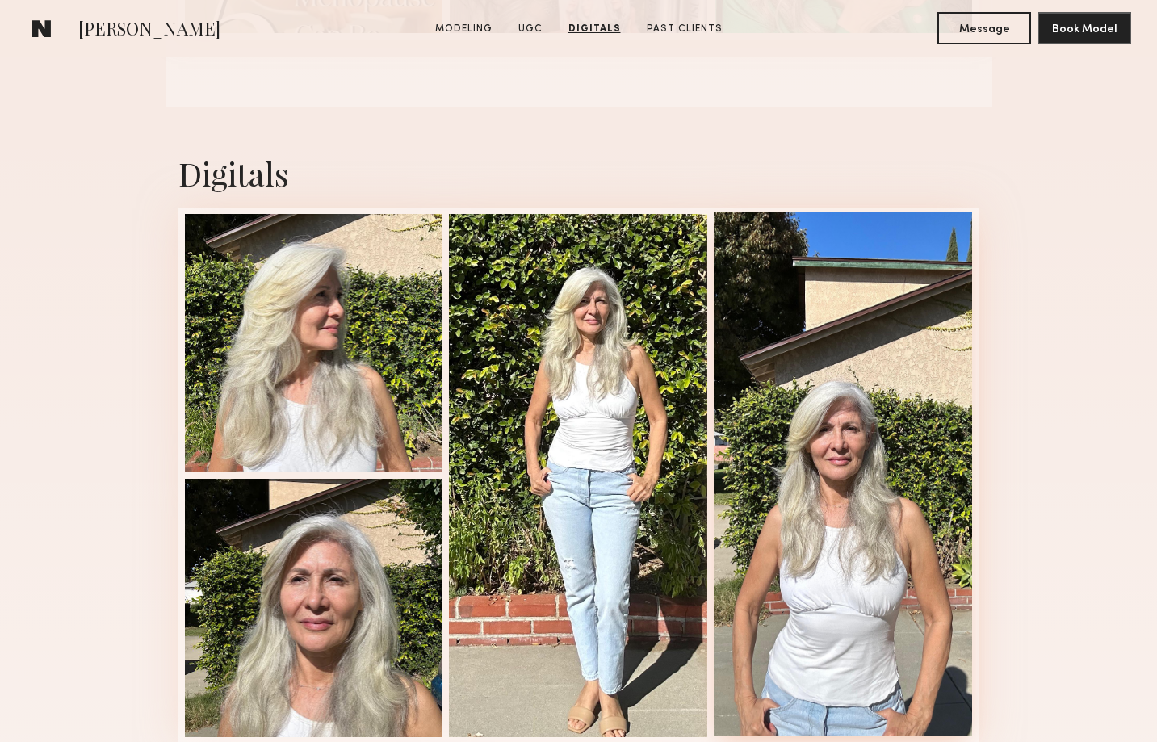
click at [834, 591] on div at bounding box center [843, 473] width 258 height 523
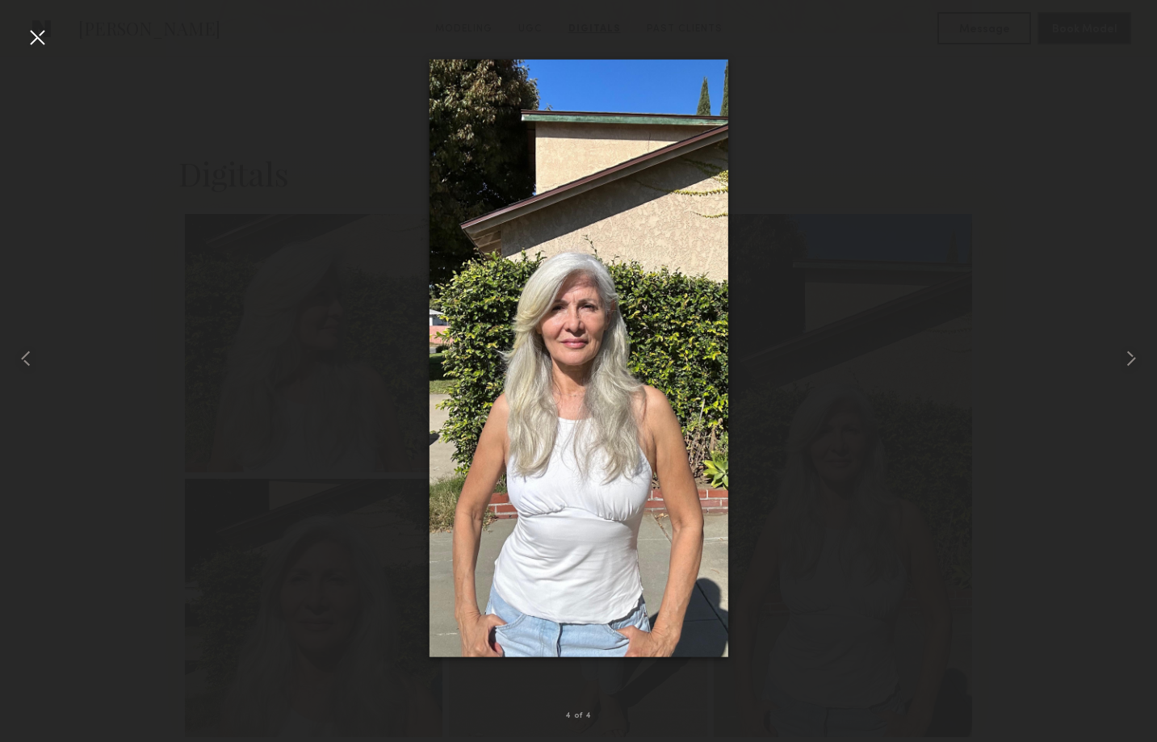
click at [307, 272] on div at bounding box center [578, 358] width 1157 height 664
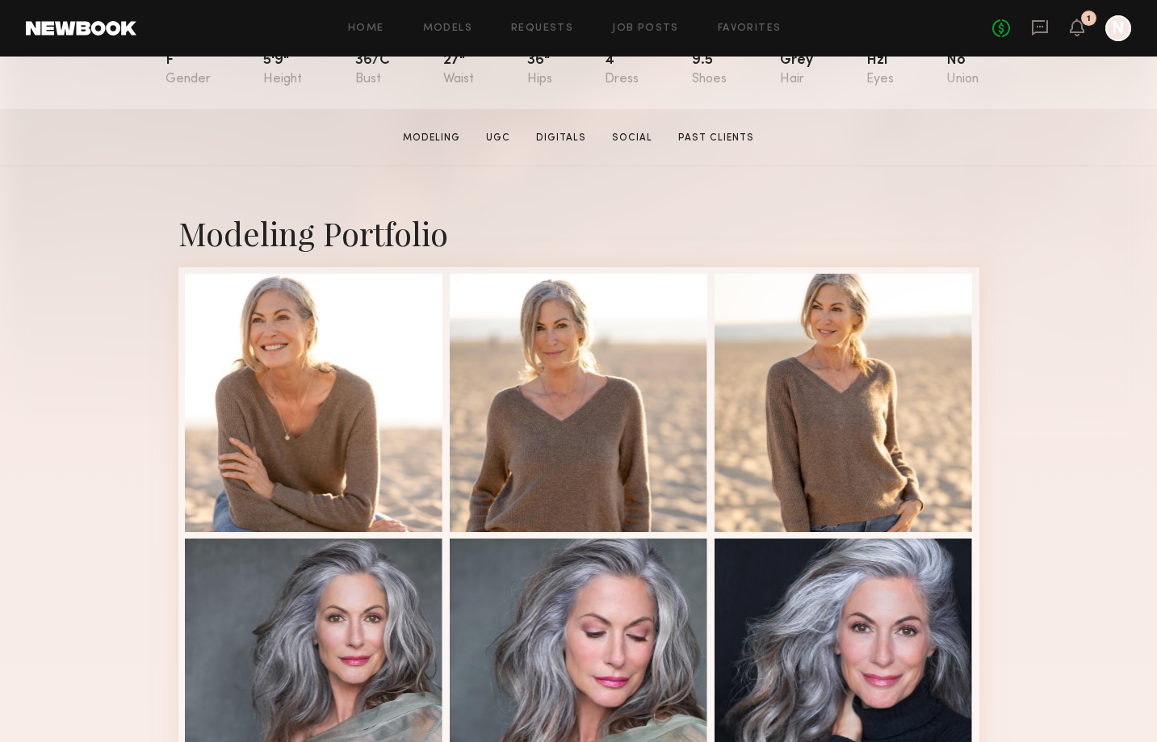
scroll to position [312, 0]
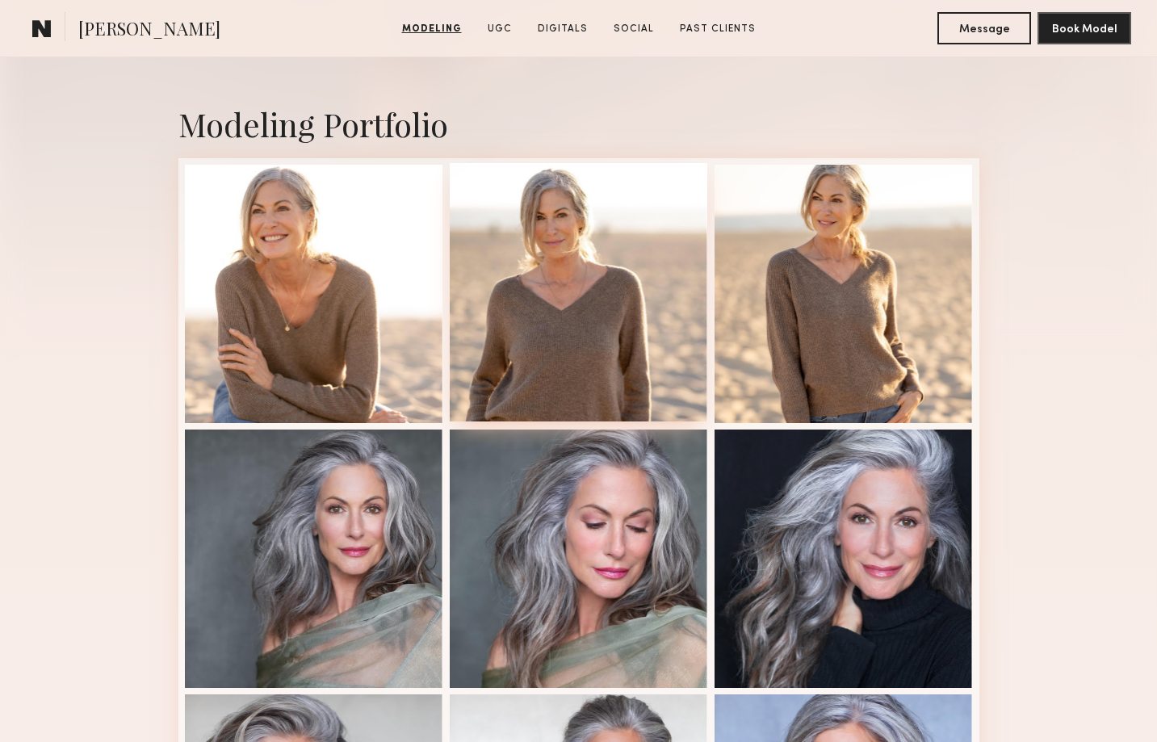
click at [635, 352] on div at bounding box center [579, 292] width 258 height 258
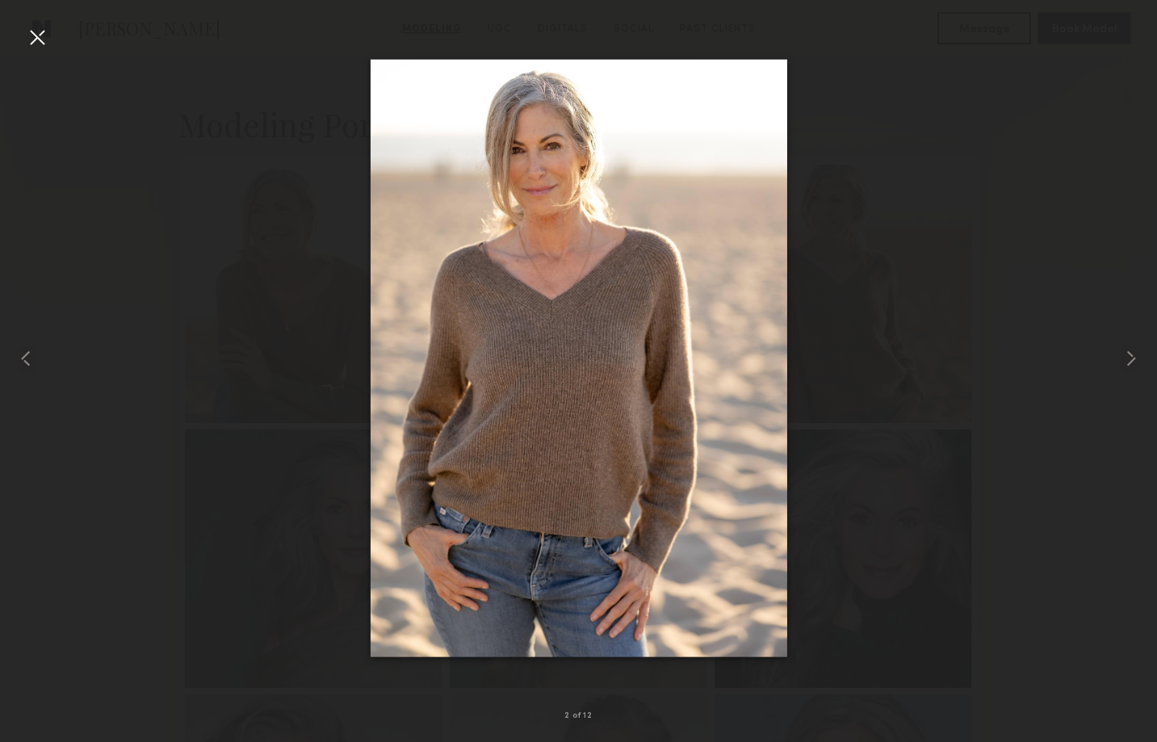
click at [911, 226] on div at bounding box center [578, 358] width 1157 height 664
click at [48, 32] on div at bounding box center [37, 37] width 26 height 26
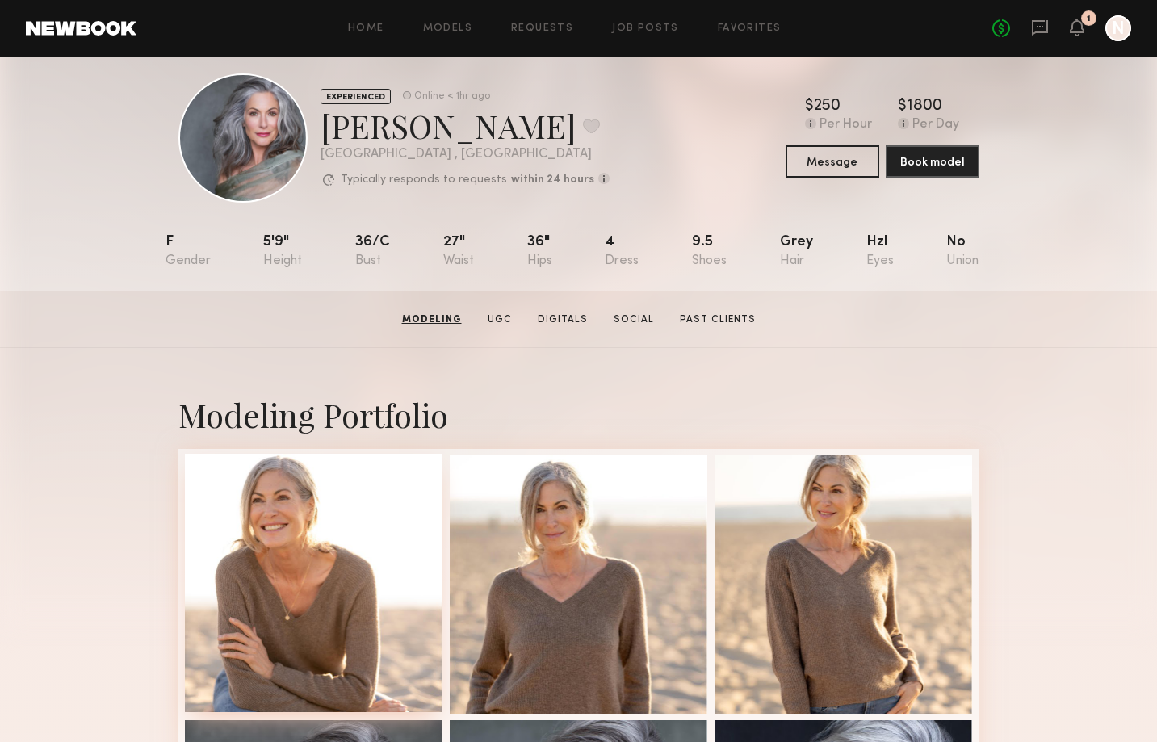
scroll to position [0, 0]
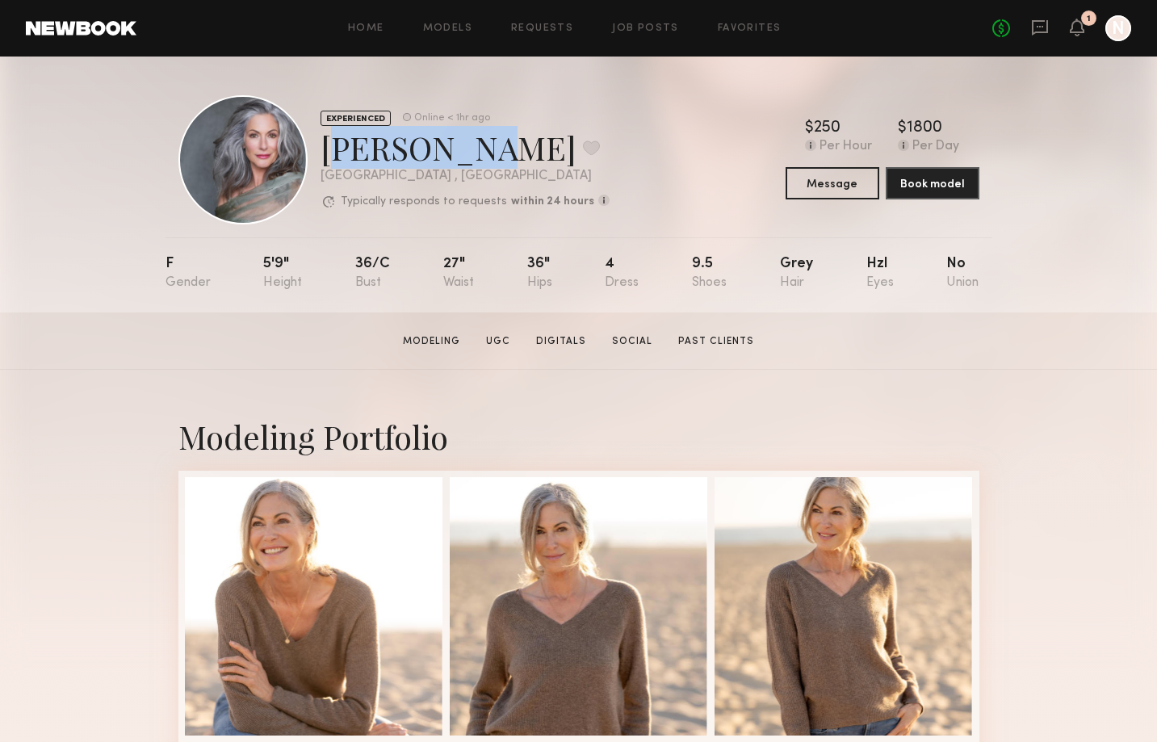
drag, startPoint x: 465, startPoint y: 157, endPoint x: 321, endPoint y: 153, distance: 144.6
click at [321, 153] on div "[PERSON_NAME] Favorite" at bounding box center [465, 147] width 289 height 43
copy div "Kandeyce"
